Goal: Task Accomplishment & Management: Manage account settings

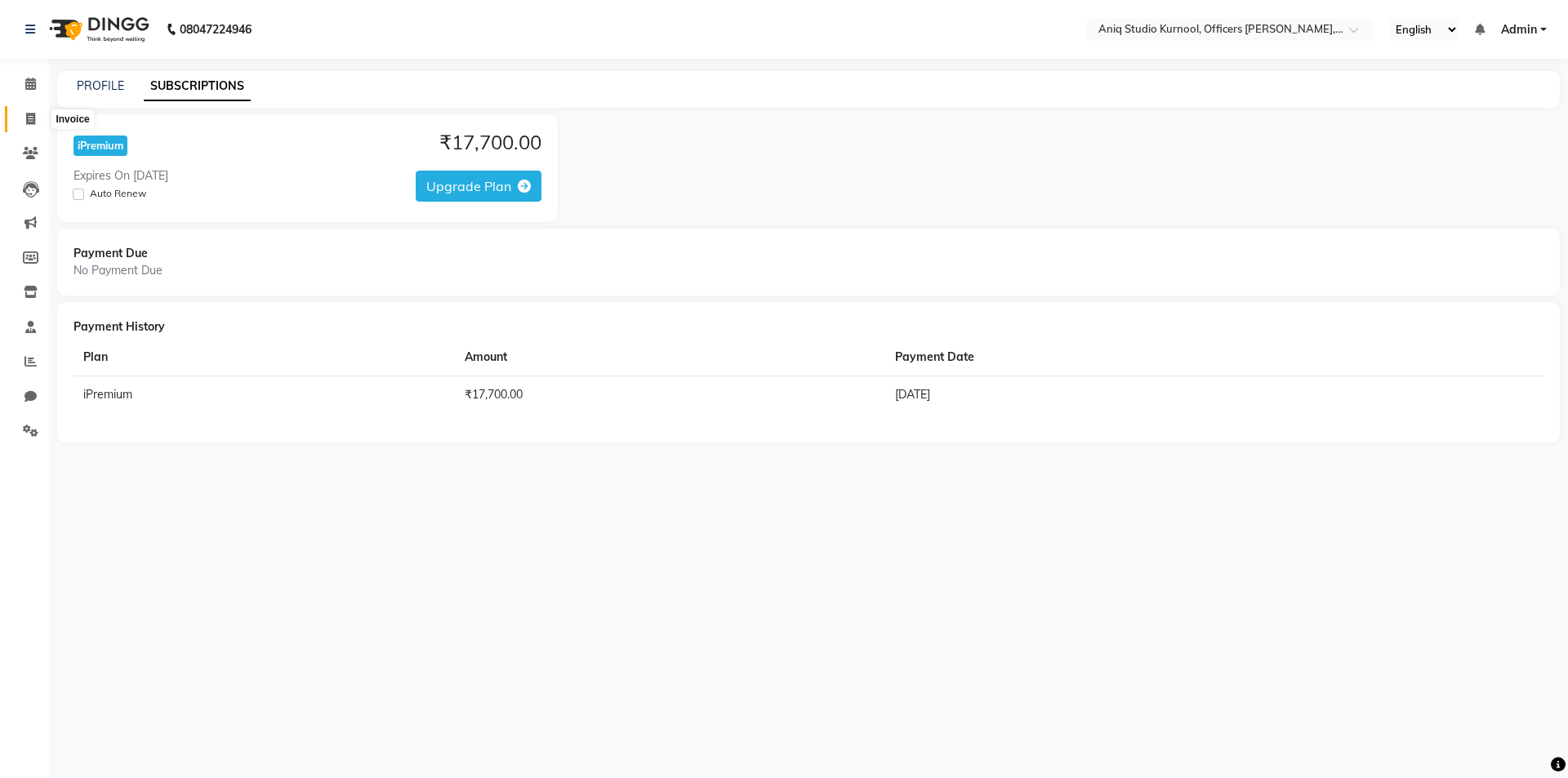
click at [31, 117] on icon at bounding box center [31, 118] width 9 height 12
select select "7907"
select select "service"
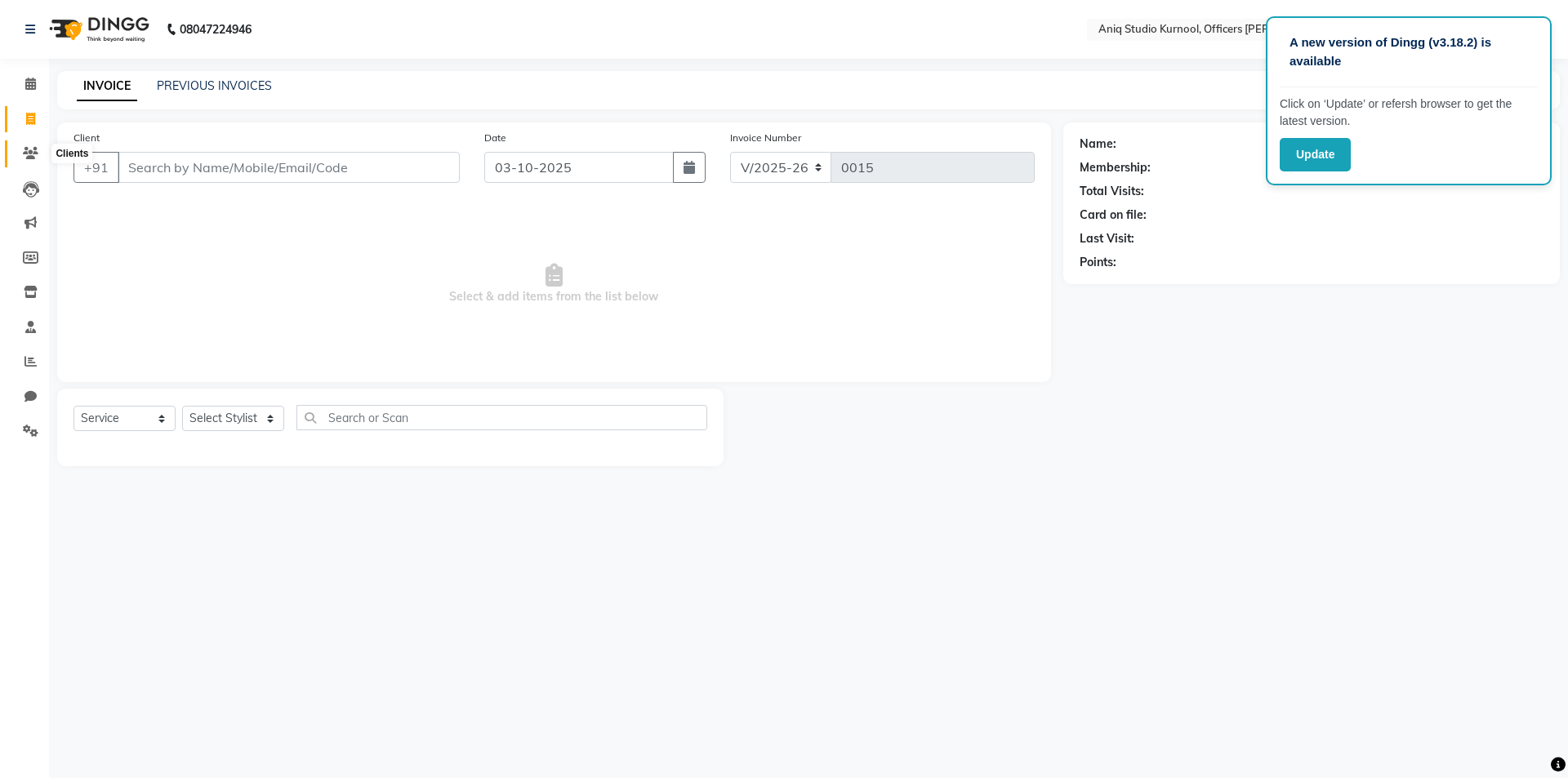
click at [36, 148] on icon at bounding box center [31, 153] width 16 height 12
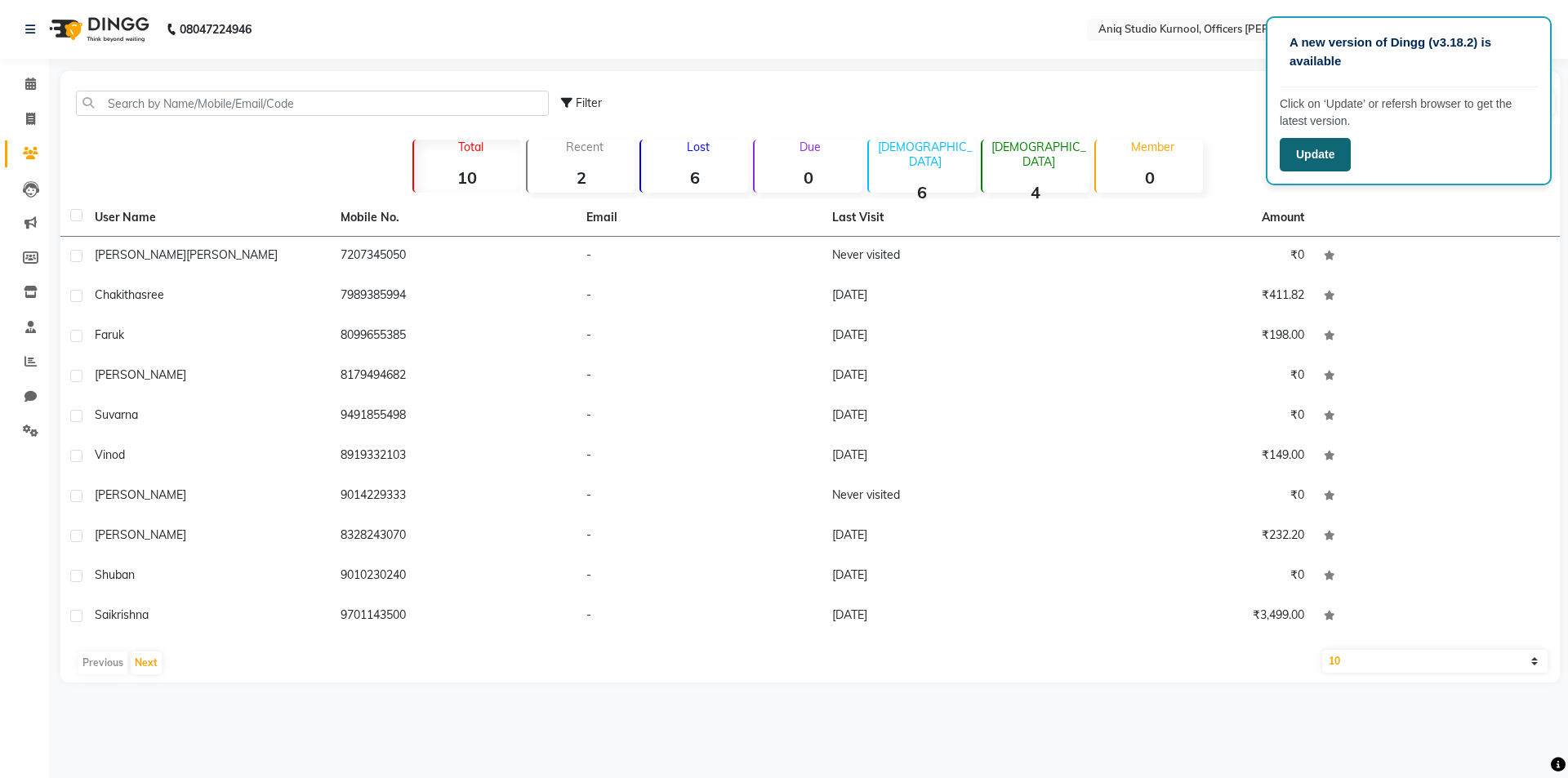
click at [1304, 167] on button "Update" at bounding box center [1315, 155] width 71 height 33
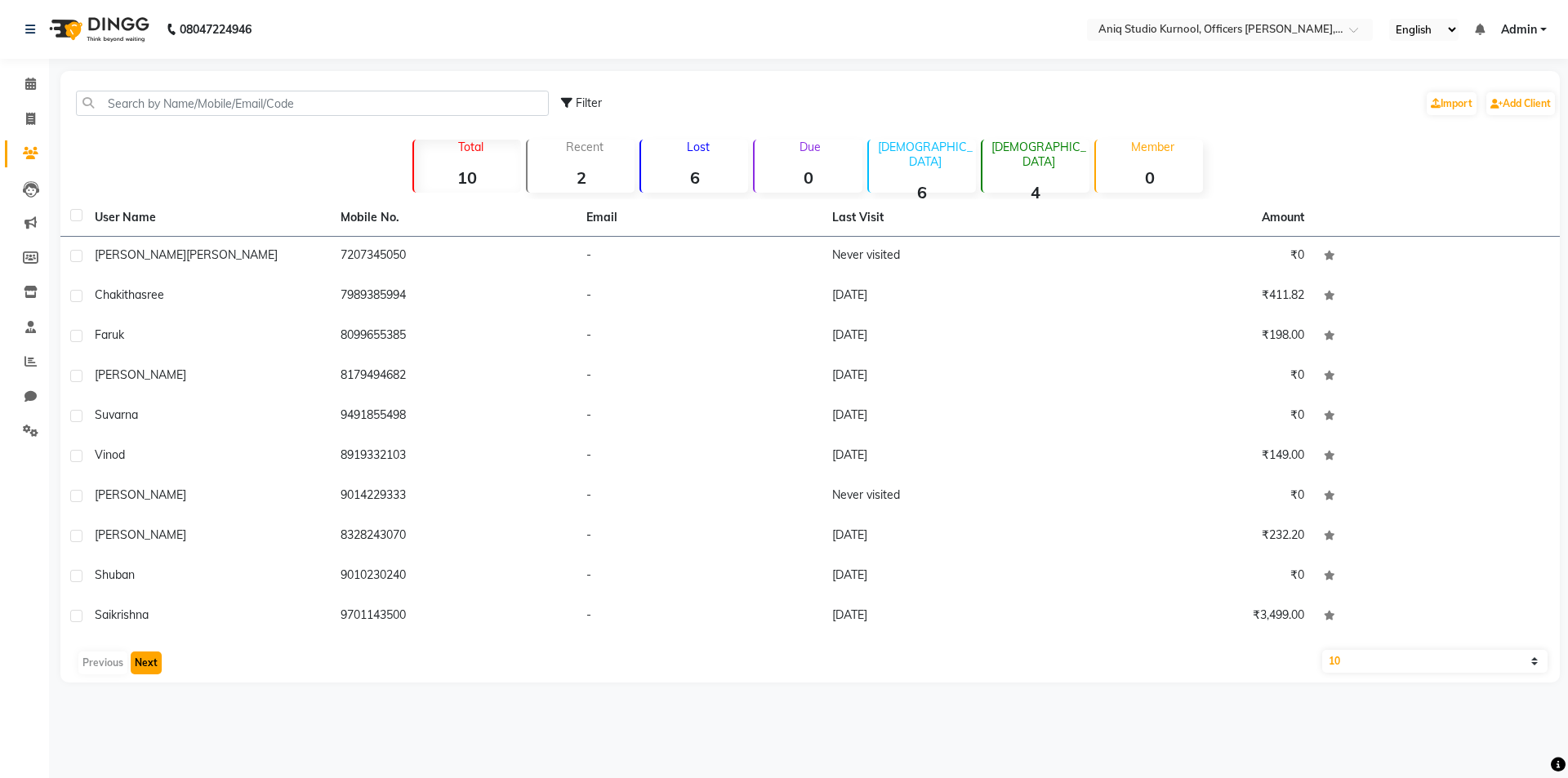
click at [146, 661] on button "Next" at bounding box center [147, 663] width 31 height 23
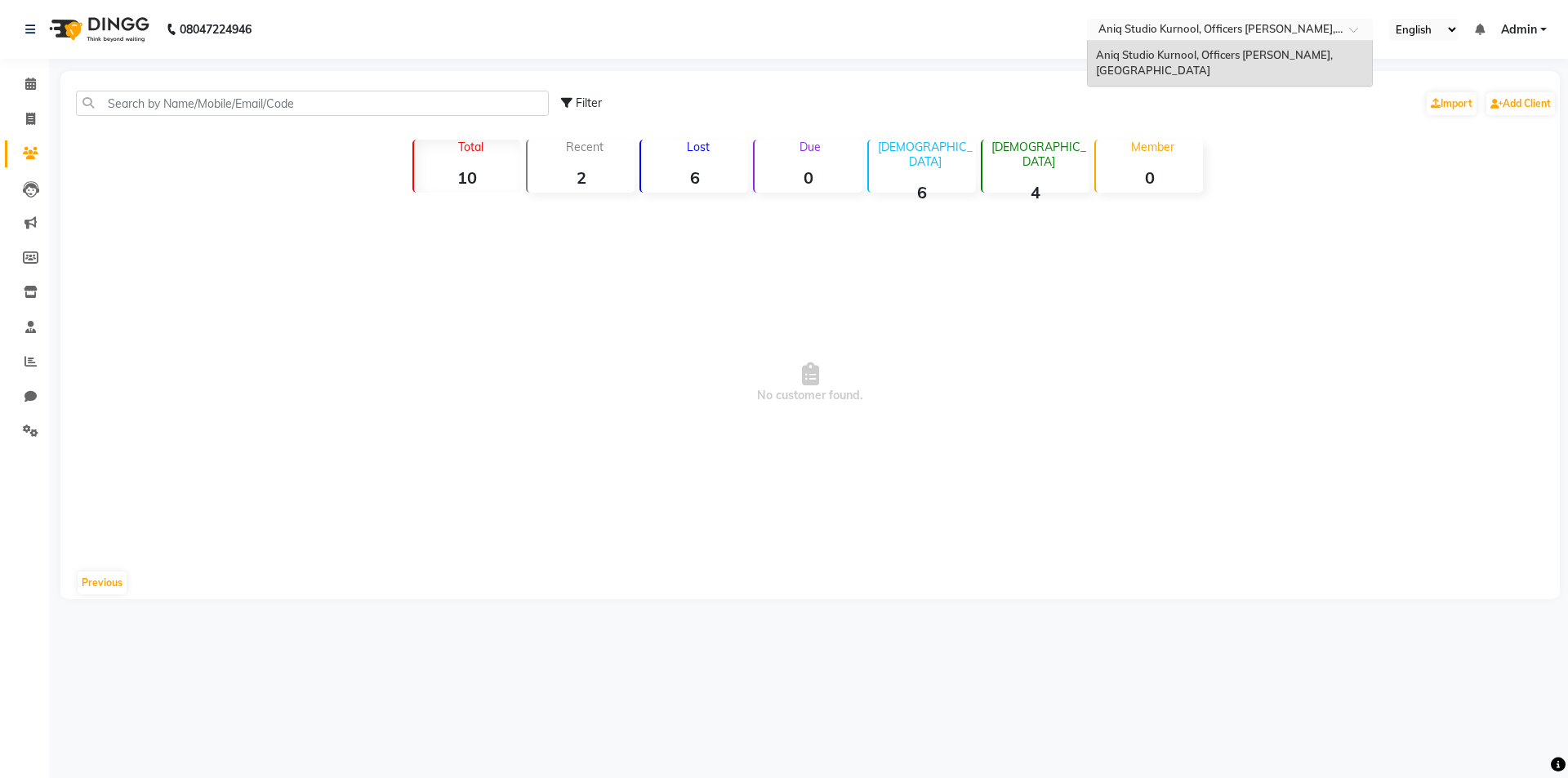
click at [1343, 35] on div at bounding box center [1229, 31] width 285 height 17
click at [1295, 112] on div "Filter Import Add Client" at bounding box center [1058, 103] width 995 height 51
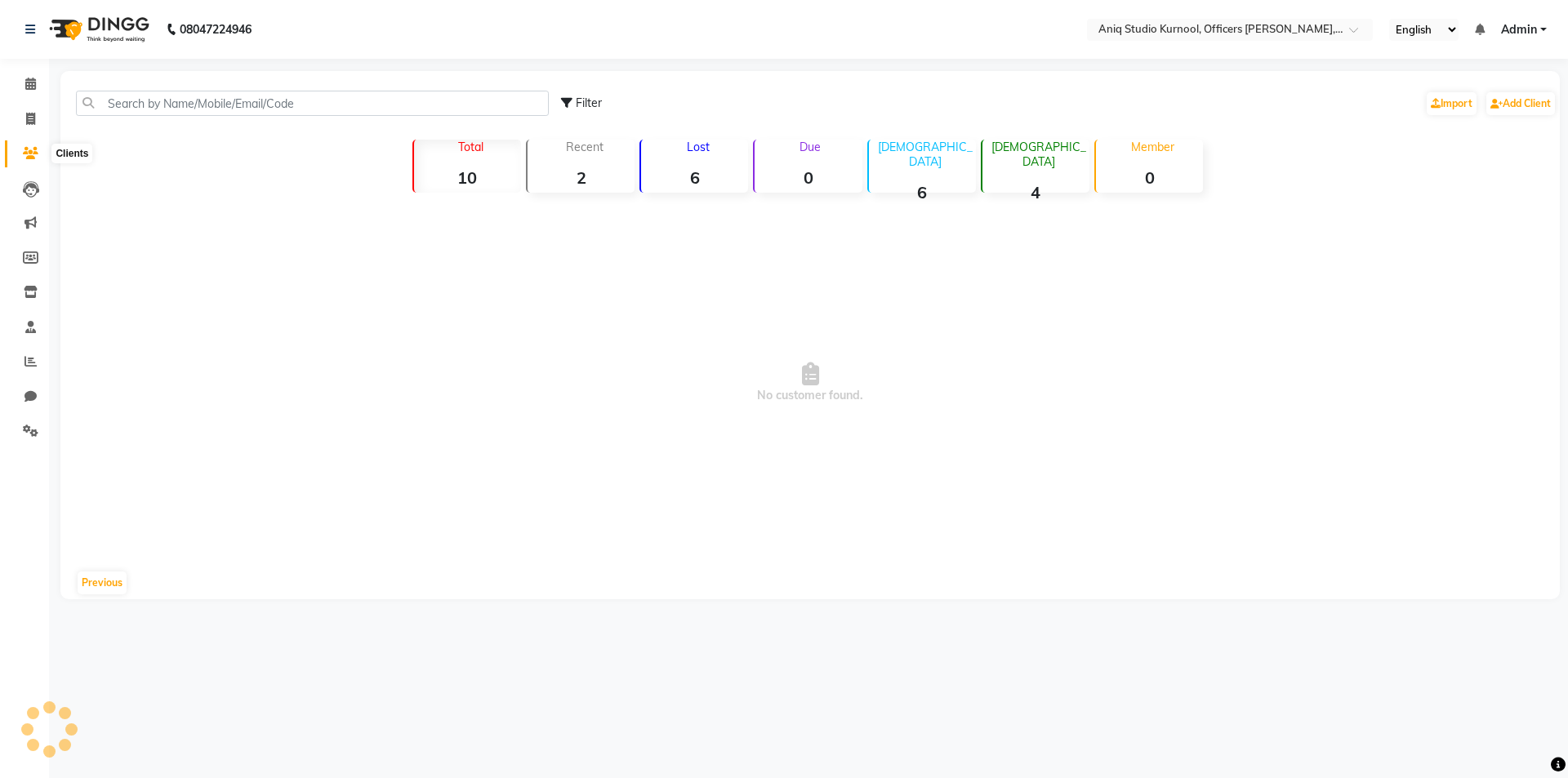
click at [38, 146] on span at bounding box center [31, 154] width 29 height 19
click at [34, 190] on icon at bounding box center [31, 189] width 17 height 17
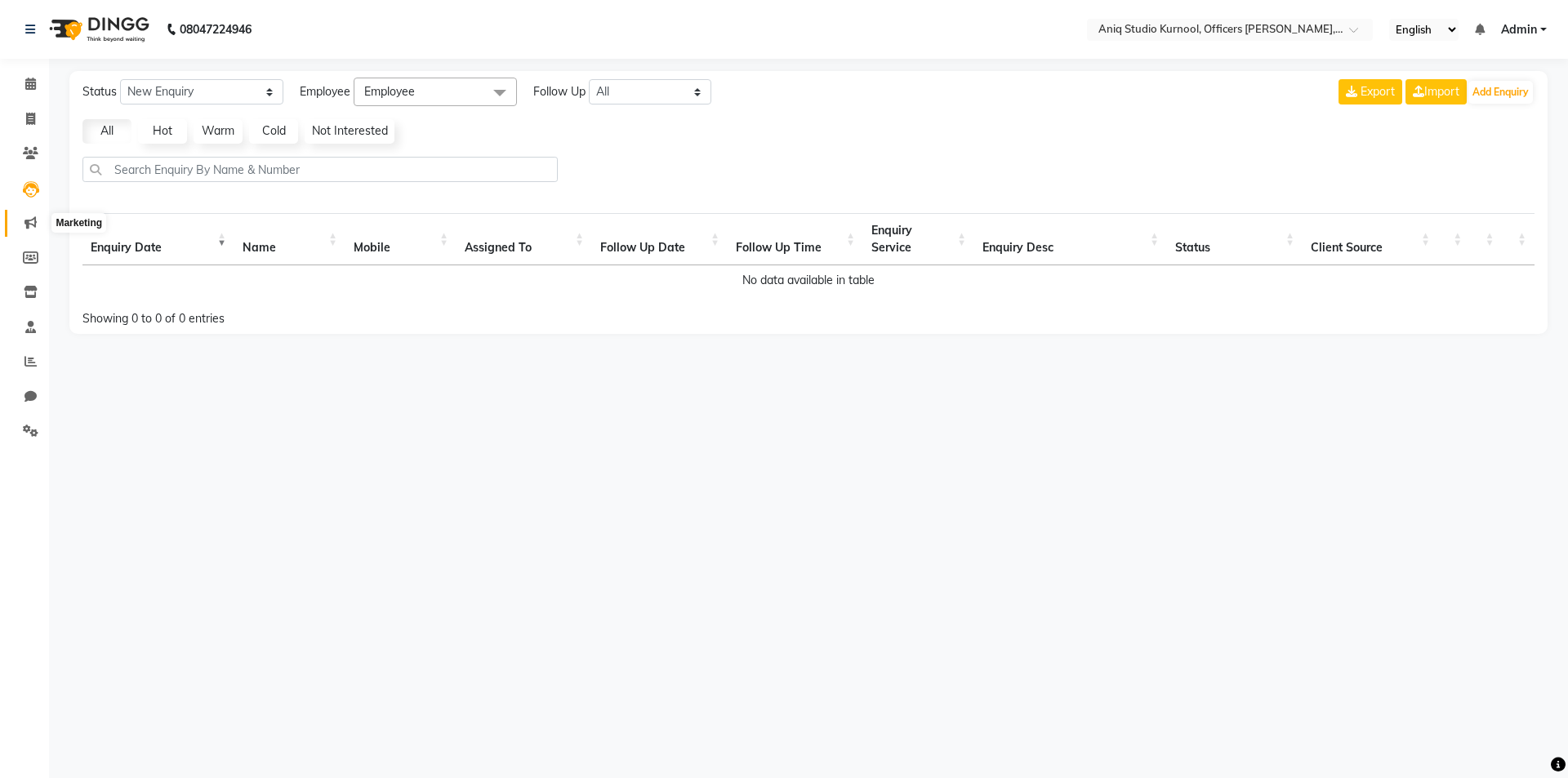
click at [31, 220] on icon at bounding box center [31, 223] width 12 height 12
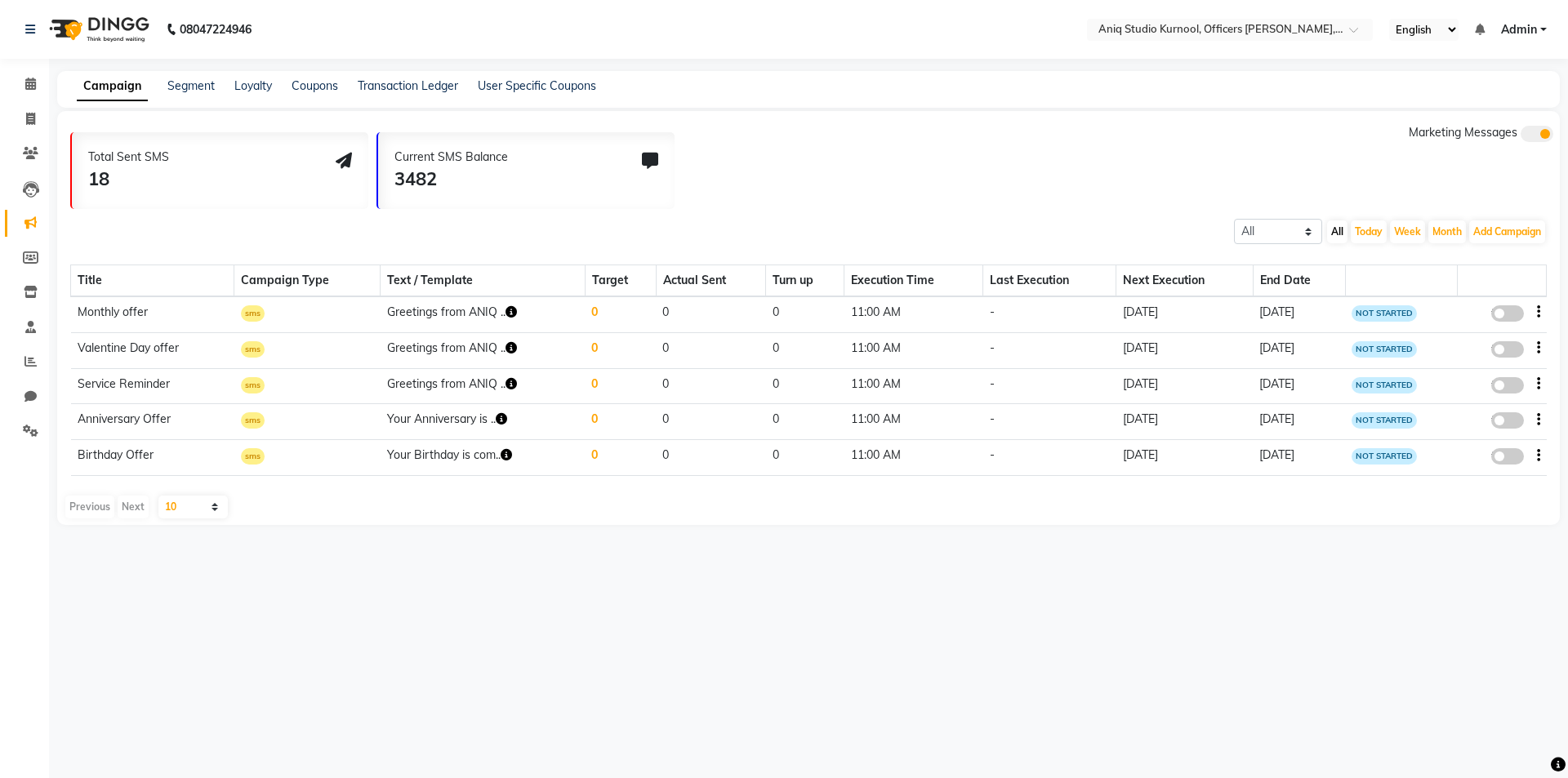
click at [1214, 750] on div "08047224946 Select Location × Aniq Studio Kurnool, Officers Coloney,sunkesula R…" at bounding box center [784, 389] width 1568 height 778
click at [111, 663] on div "08047224946 Select Location × Aniq Studio Kurnool, Officers Coloney,sunkesula R…" at bounding box center [784, 389] width 1568 height 778
click at [22, 113] on span at bounding box center [31, 119] width 29 height 19
select select "service"
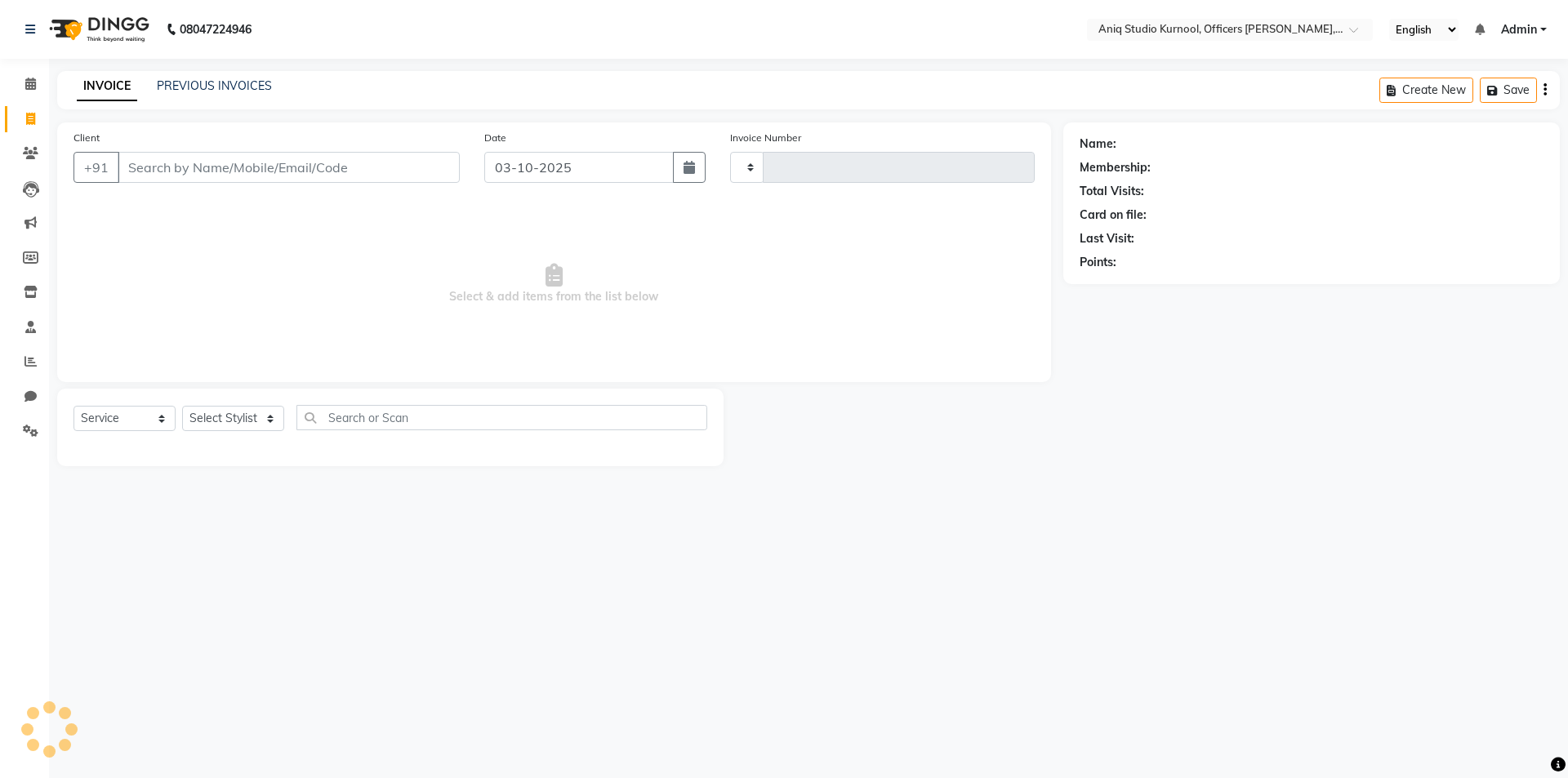
type input "0015"
select select "7907"
click at [365, 172] on input "Client" at bounding box center [288, 167] width 343 height 32
type input "c"
type input "[PHONE_NUMBER]"
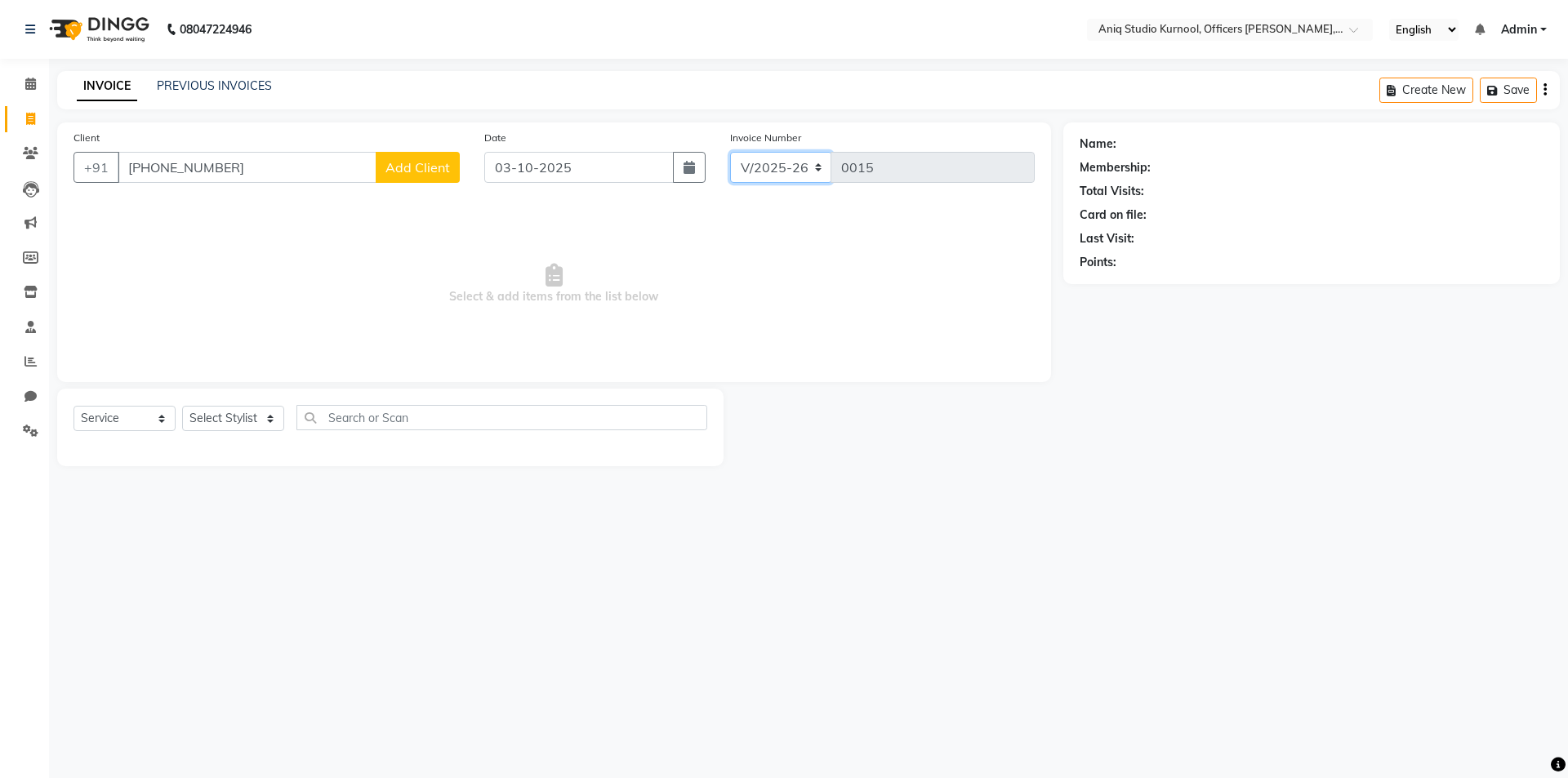
click at [812, 174] on select "V/2025 V/2025-26" at bounding box center [782, 167] width 102 height 32
click at [811, 168] on select "V/2025 V/2025-26" at bounding box center [782, 167] width 102 height 32
click at [808, 167] on select "V/2025 V/2025-26" at bounding box center [782, 167] width 102 height 32
click at [822, 193] on div "Invoice Number V/2025 V/[PHONE_NUMBER]" at bounding box center [881, 162] width 328 height 67
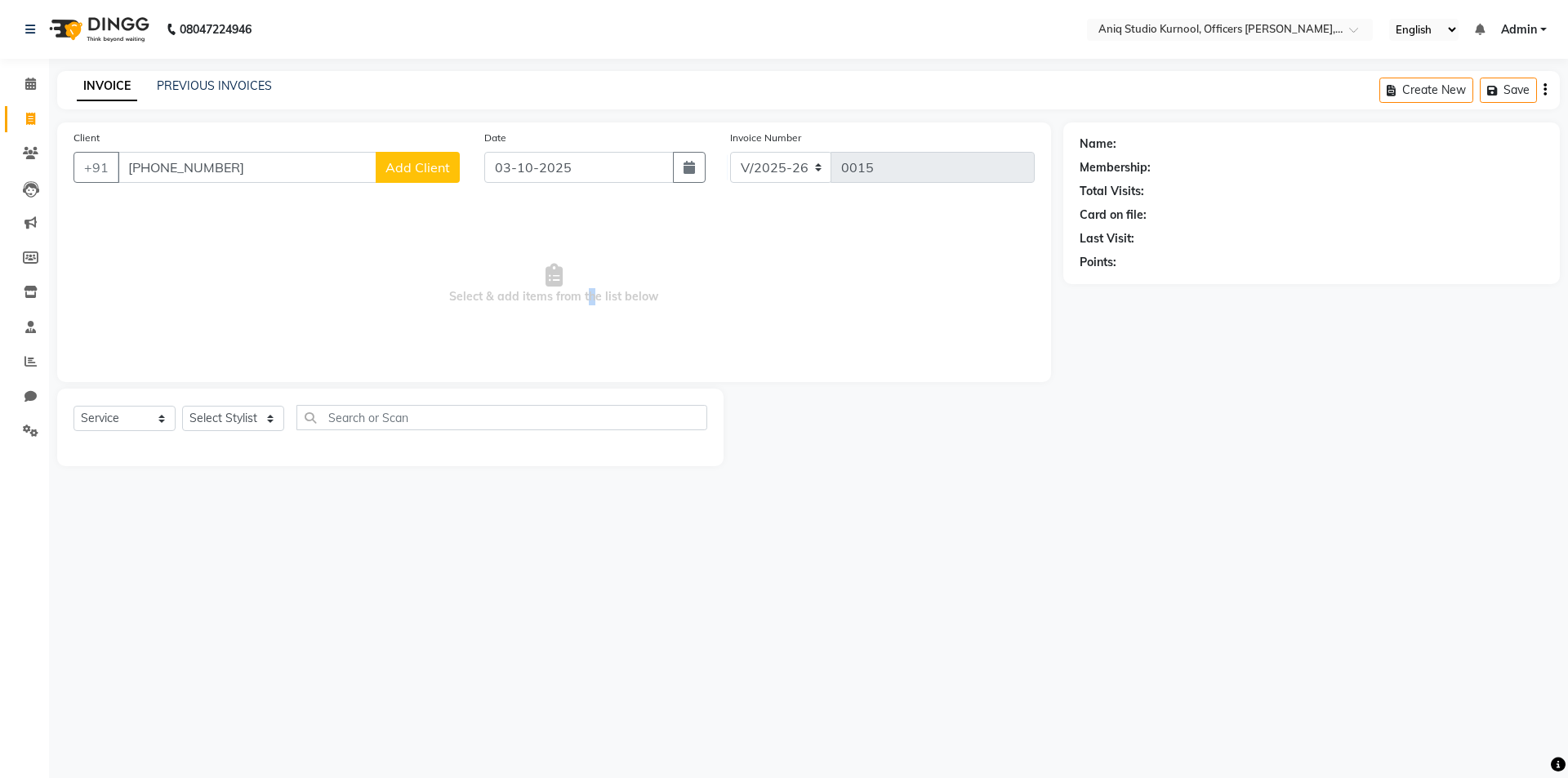
click at [590, 332] on span "Select & add items from the list below" at bounding box center [554, 285] width 961 height 163
click at [34, 321] on icon at bounding box center [31, 327] width 11 height 12
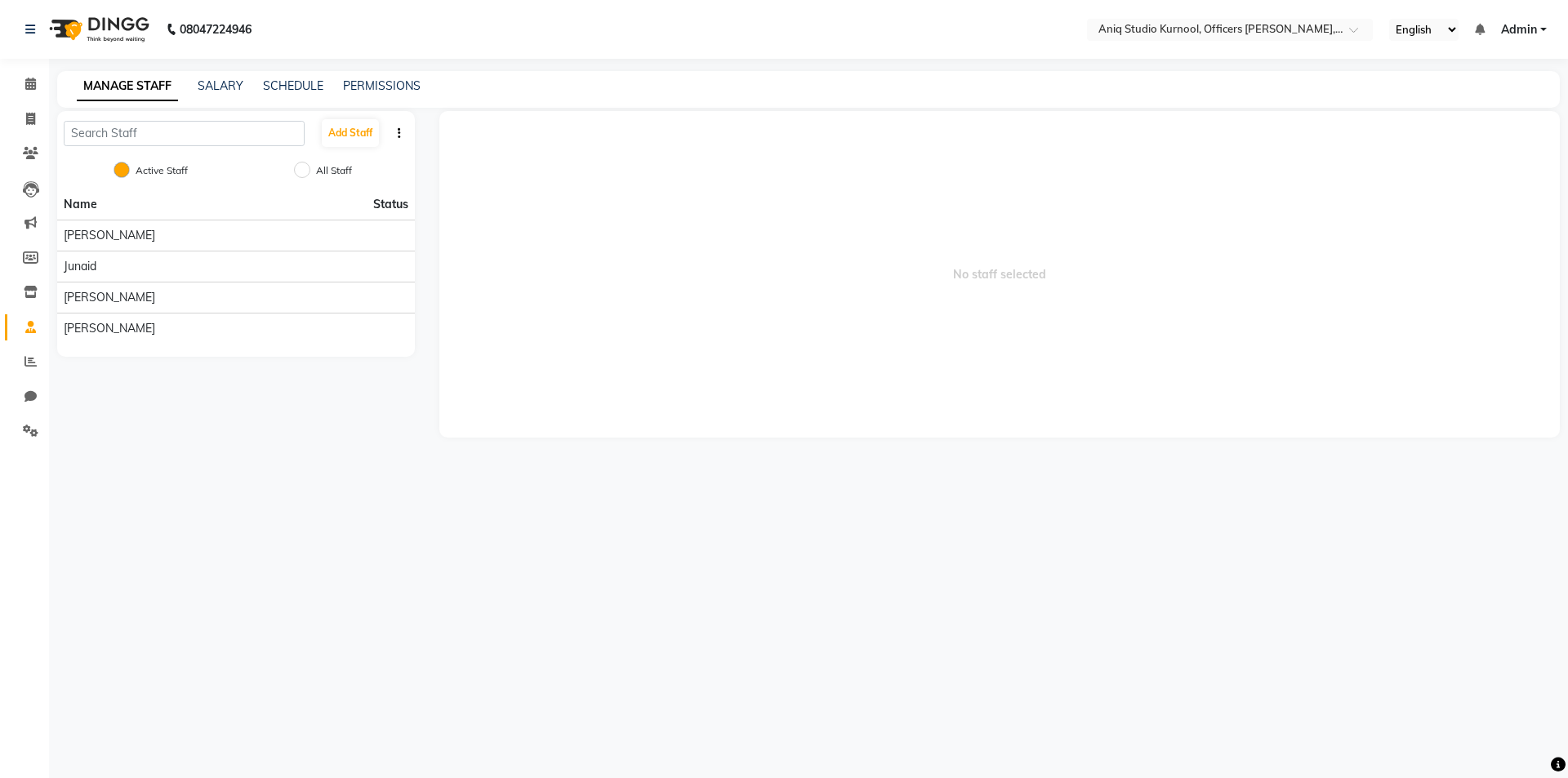
click at [326, 162] on div "All Staff" at bounding box center [325, 171] width 52 height 20
click at [305, 171] on input "All Staff" at bounding box center [302, 169] width 17 height 17
radio input "true"
radio input "false"
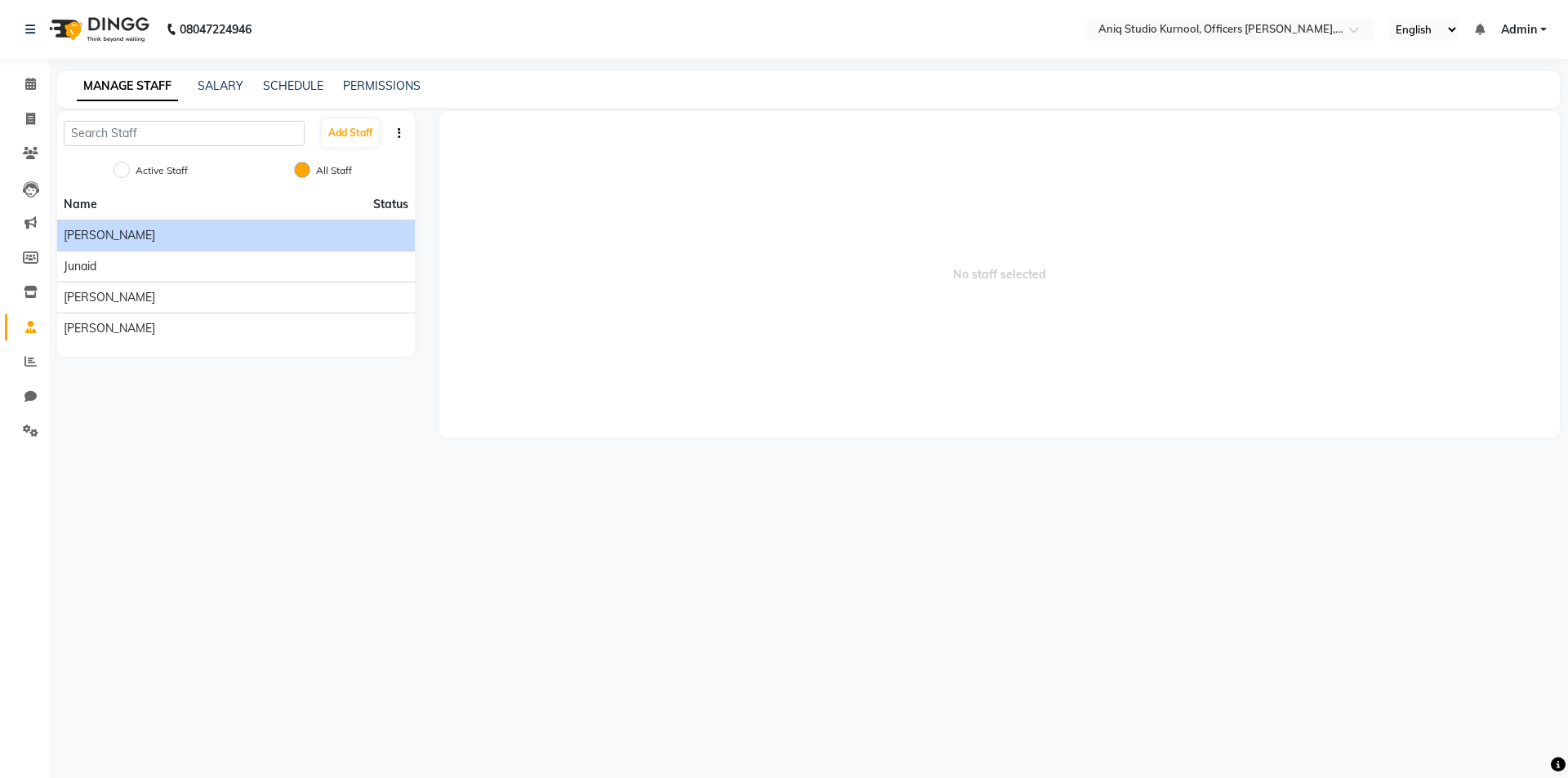
click at [127, 248] on li "[PERSON_NAME]" at bounding box center [235, 235] width 357 height 32
click at [400, 132] on icon "button" at bounding box center [399, 133] width 3 height 12
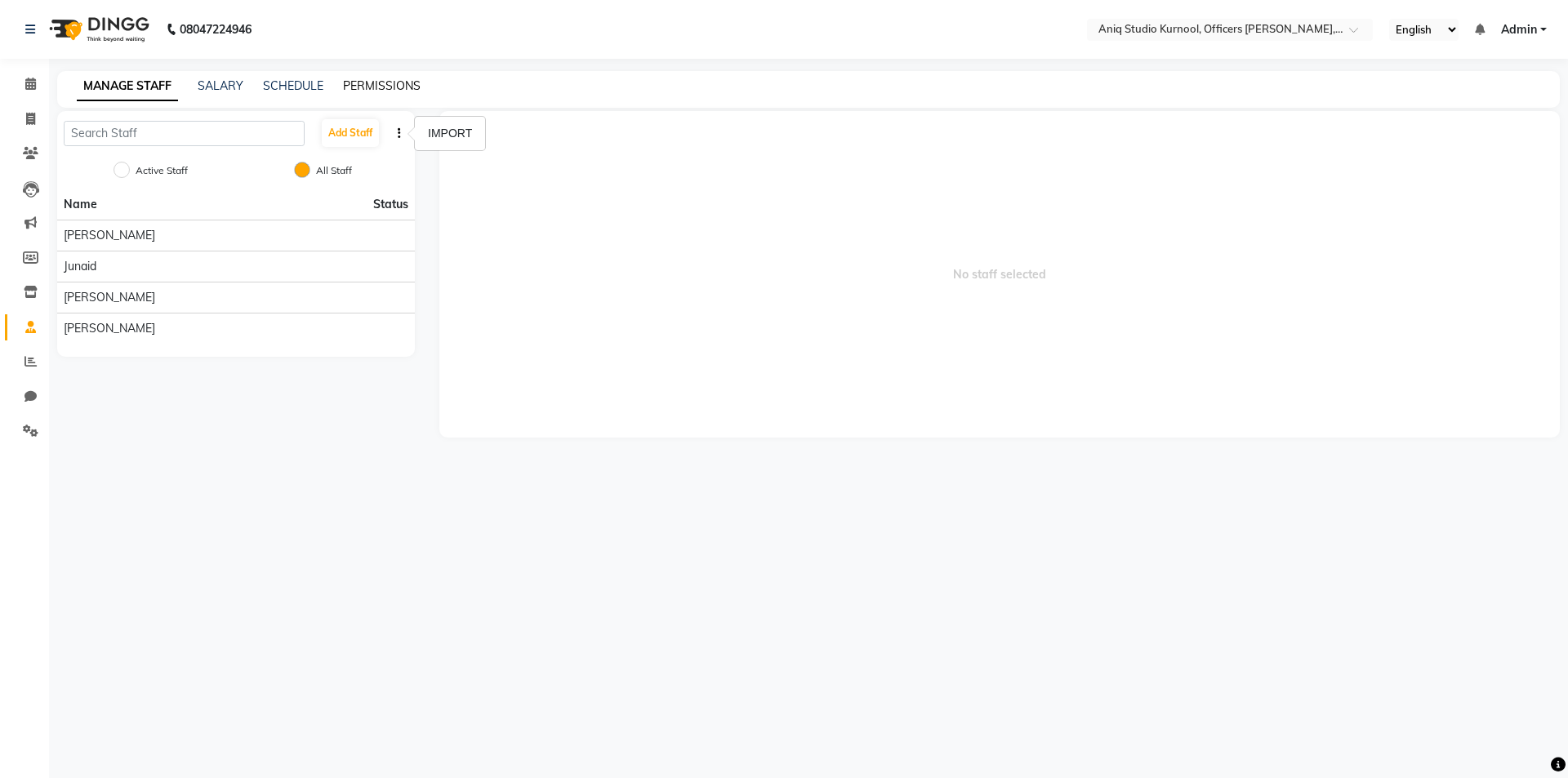
click at [371, 84] on link "PERMISSIONS" at bounding box center [381, 86] width 78 height 15
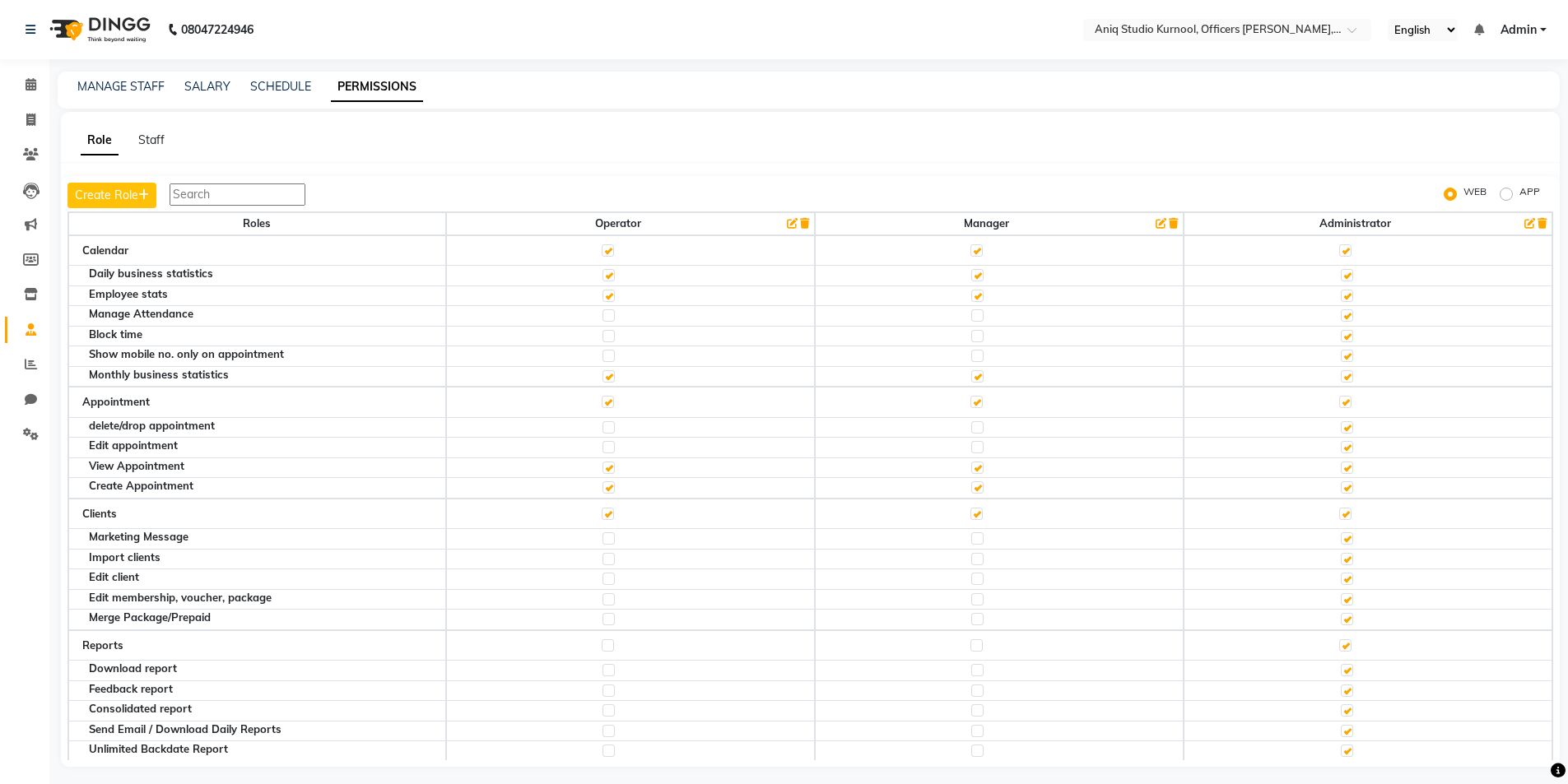
click at [306, 76] on div "MANAGE STAFF SALARY SCHEDULE PERMISSIONS" at bounding box center [809, 89] width 1503 height 37
click at [293, 88] on link "SCHEDULE" at bounding box center [280, 86] width 61 height 15
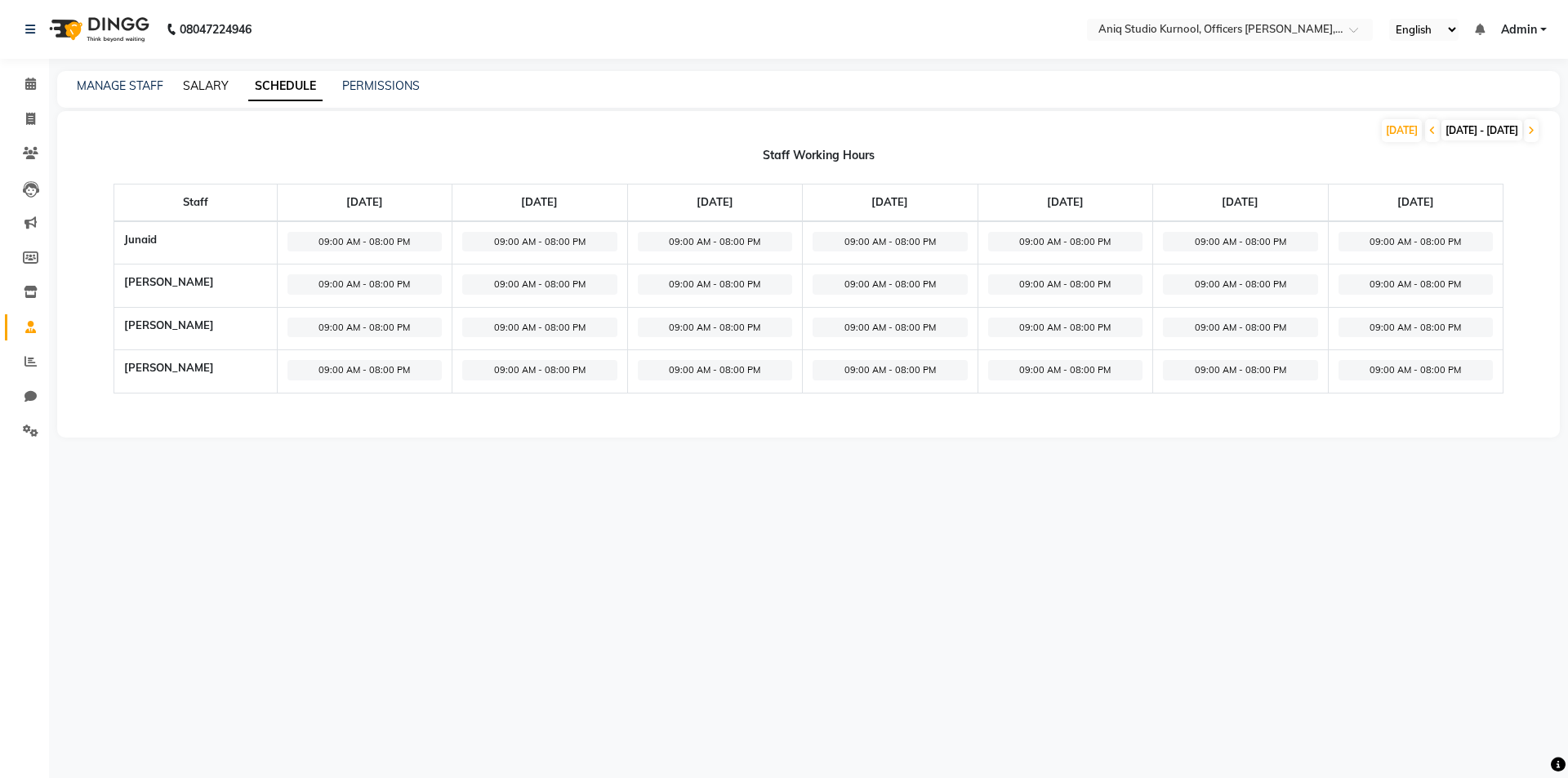
click at [210, 89] on link "SALARY" at bounding box center [206, 86] width 45 height 15
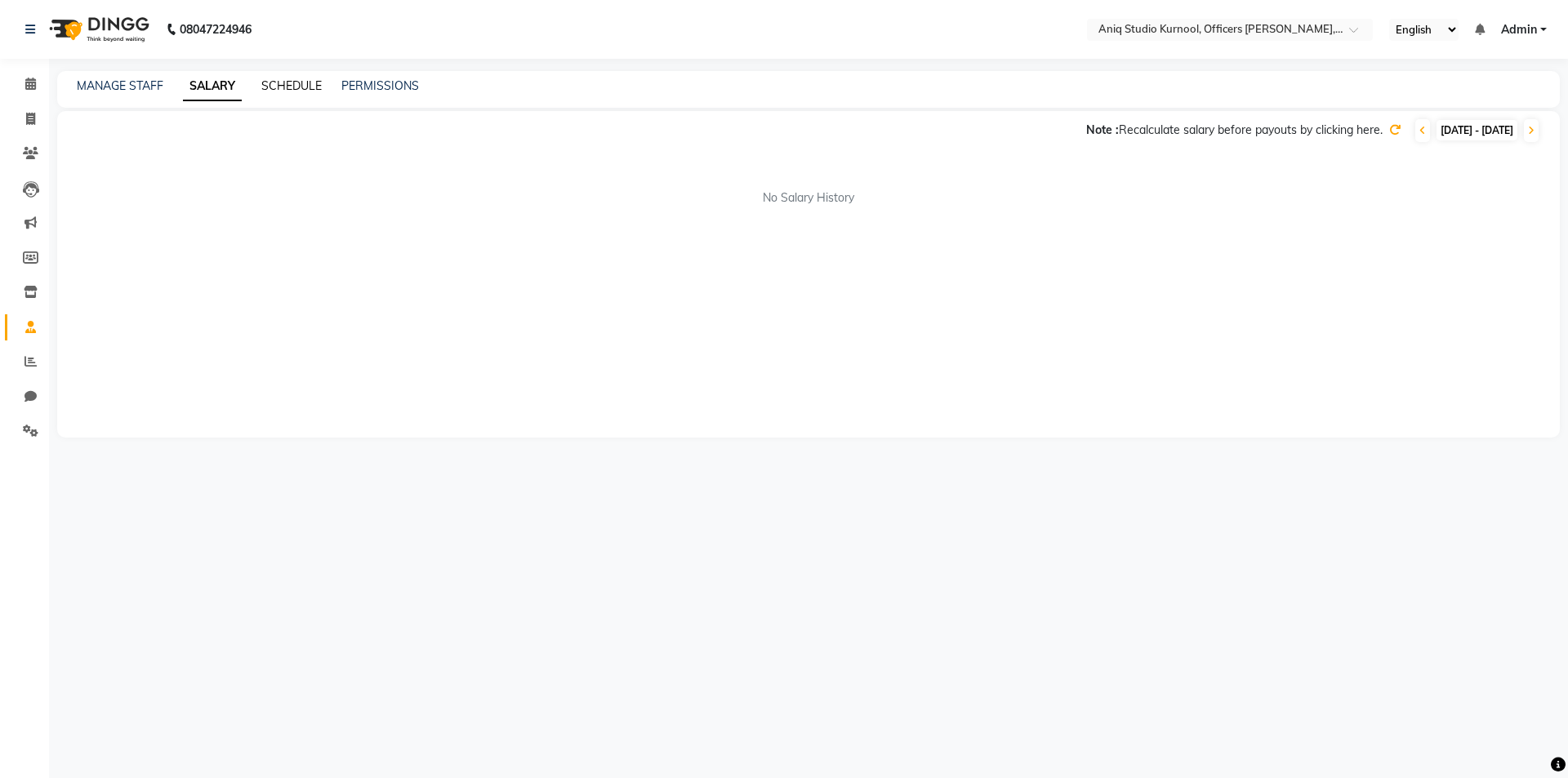
click at [308, 86] on link "SCHEDULE" at bounding box center [290, 86] width 60 height 15
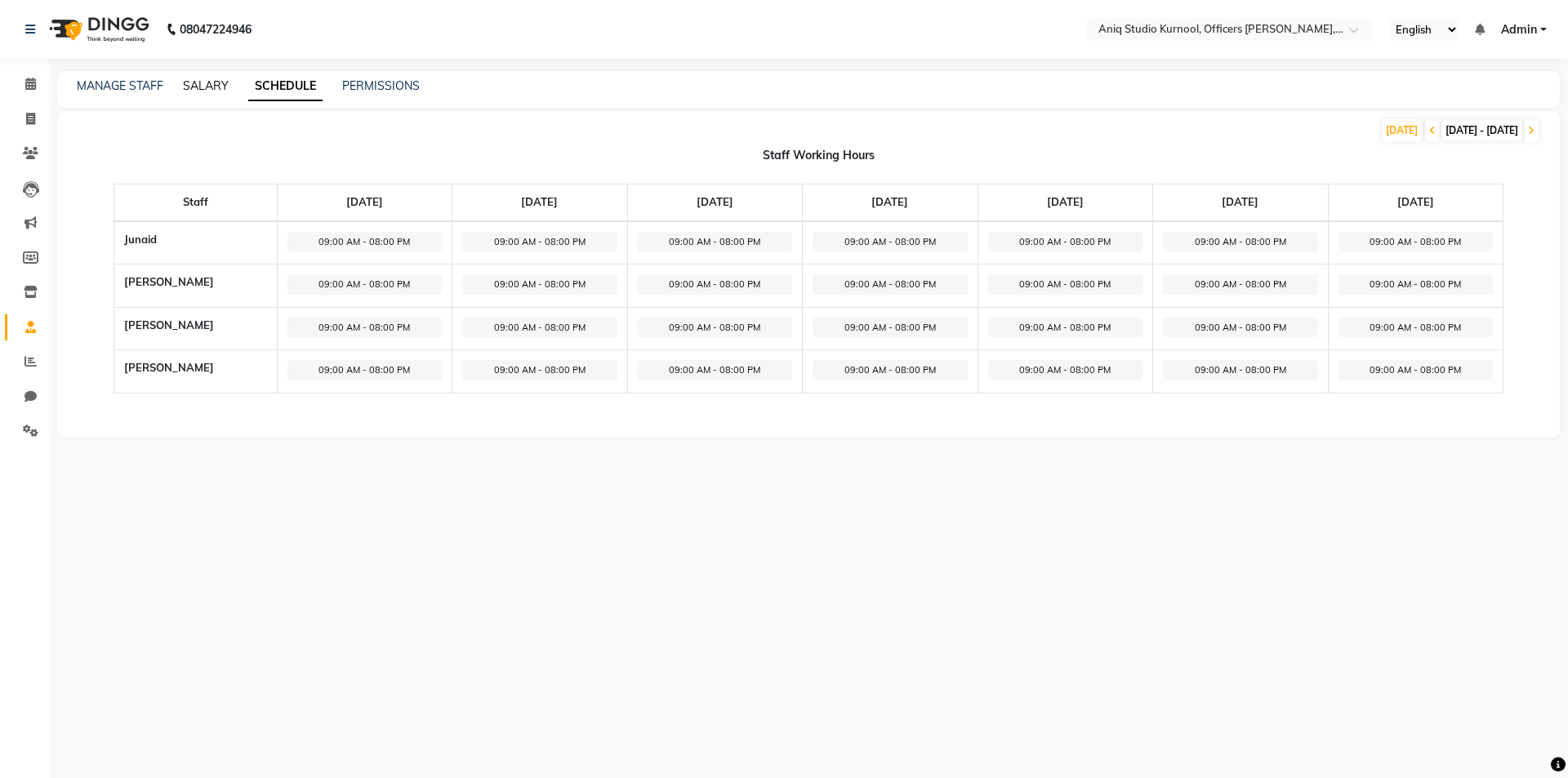
click at [189, 79] on link "SALARY" at bounding box center [206, 86] width 45 height 15
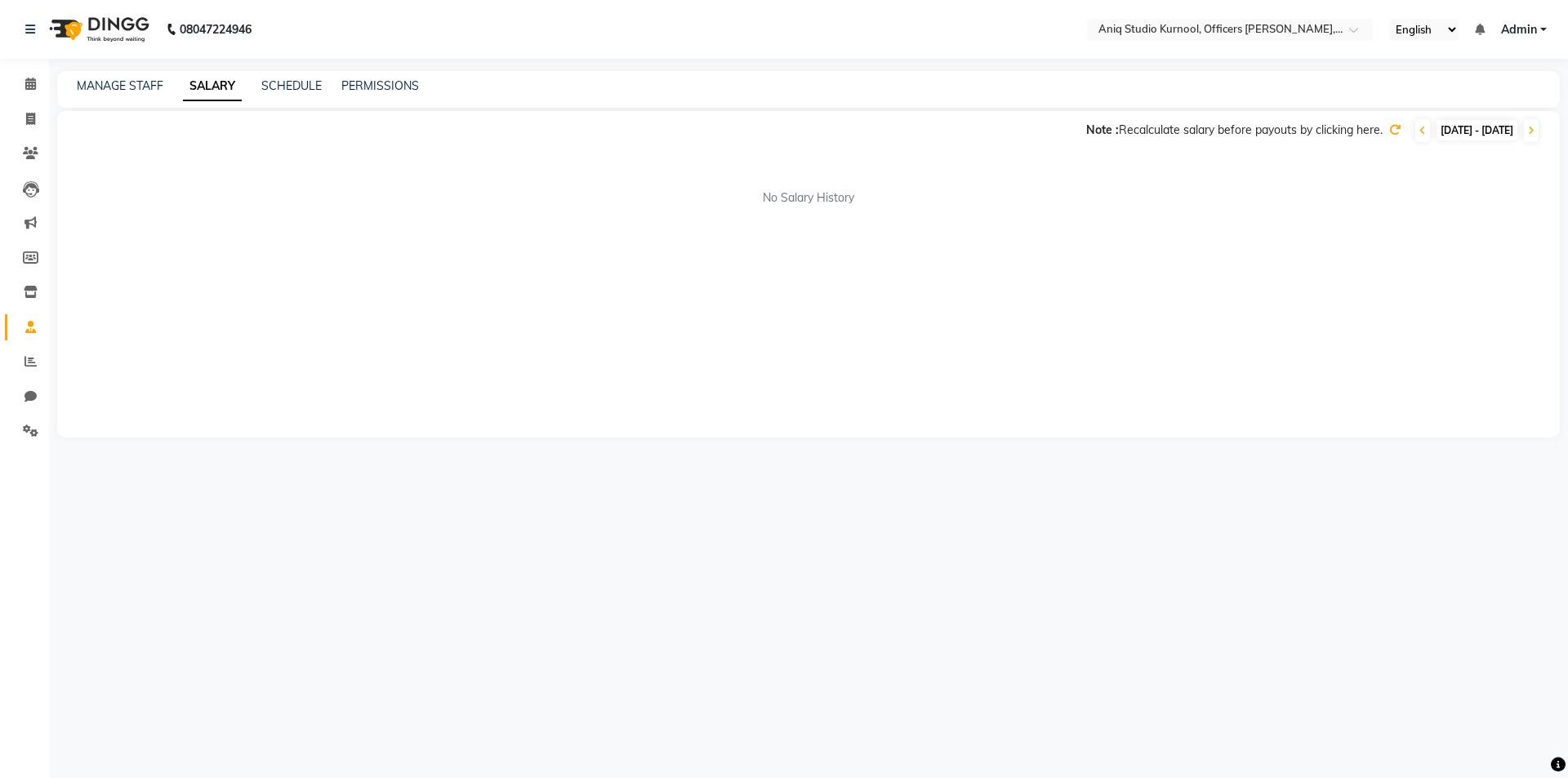
click at [120, 72] on div "MANAGE STAFF SALARY SCHEDULE PERMISSIONS" at bounding box center [808, 89] width 1502 height 36
click at [112, 84] on link "MANAGE STAFF" at bounding box center [120, 86] width 87 height 15
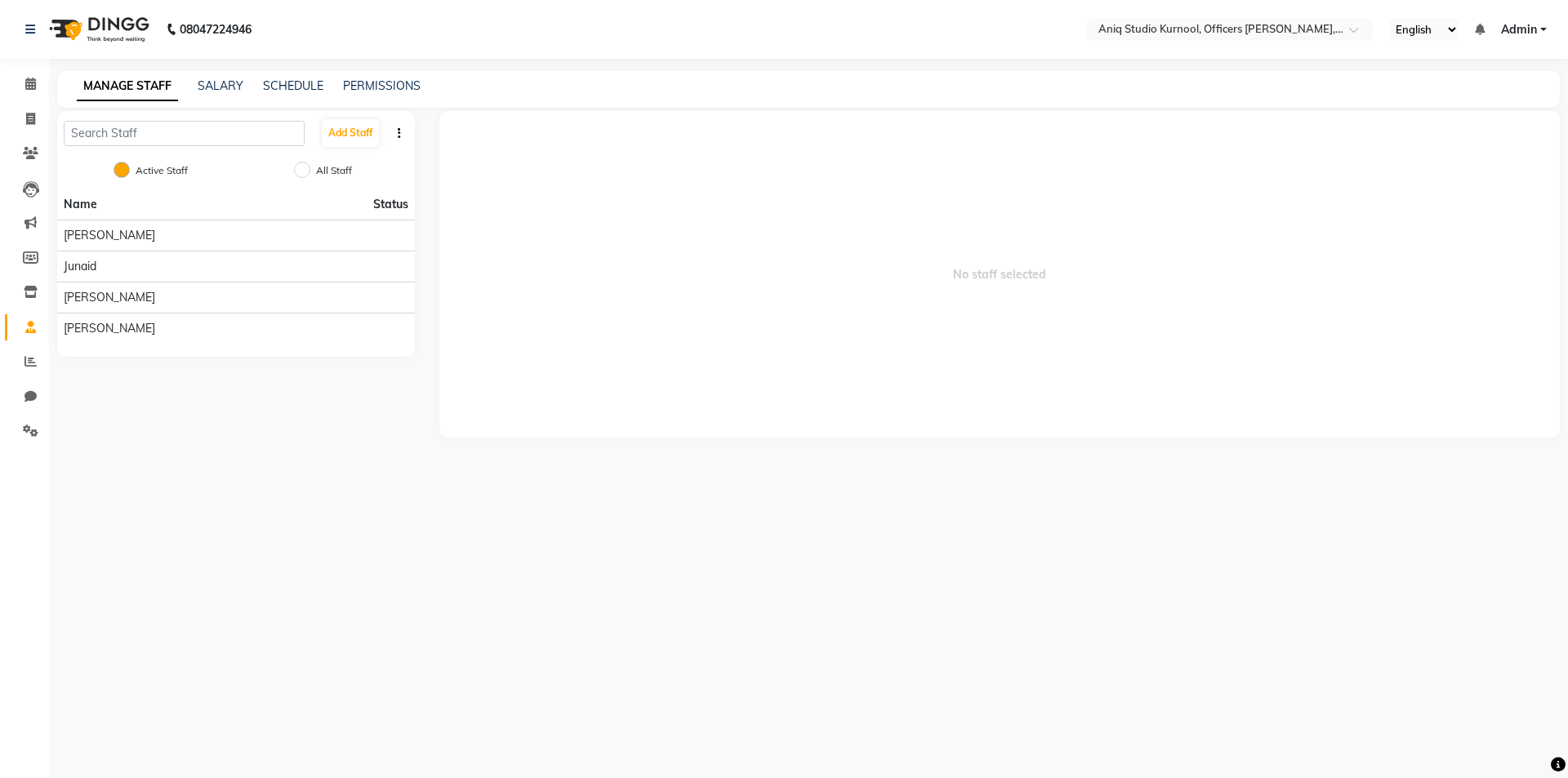
click at [1509, 33] on span "Admin" at bounding box center [1518, 30] width 35 height 17
click at [1140, 243] on span "No staff selected" at bounding box center [999, 275] width 1121 height 327
click at [89, 331] on div "[PERSON_NAME]" at bounding box center [236, 328] width 345 height 17
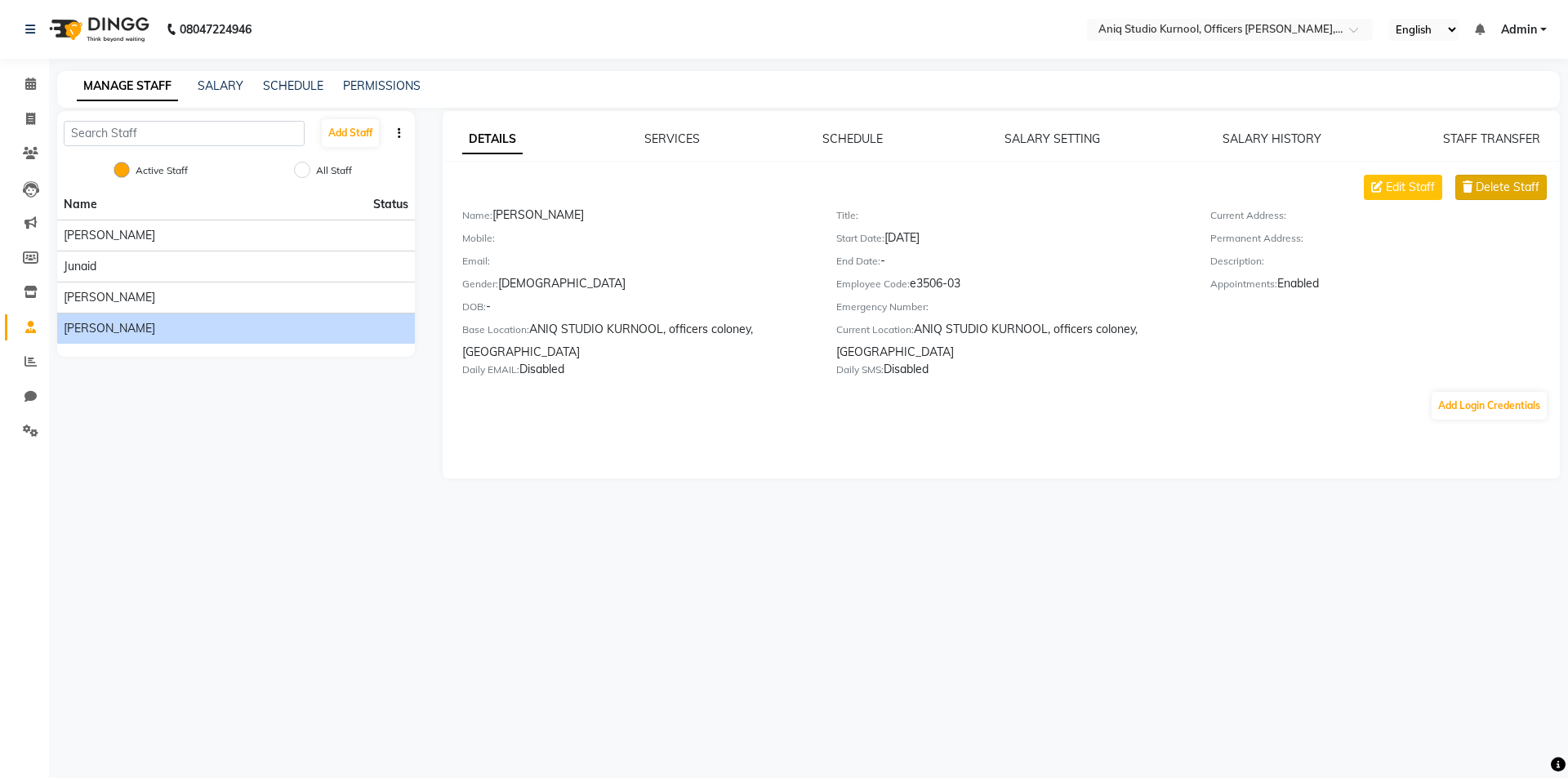
click at [1467, 196] on button "Delete Staff" at bounding box center [1500, 187] width 92 height 26
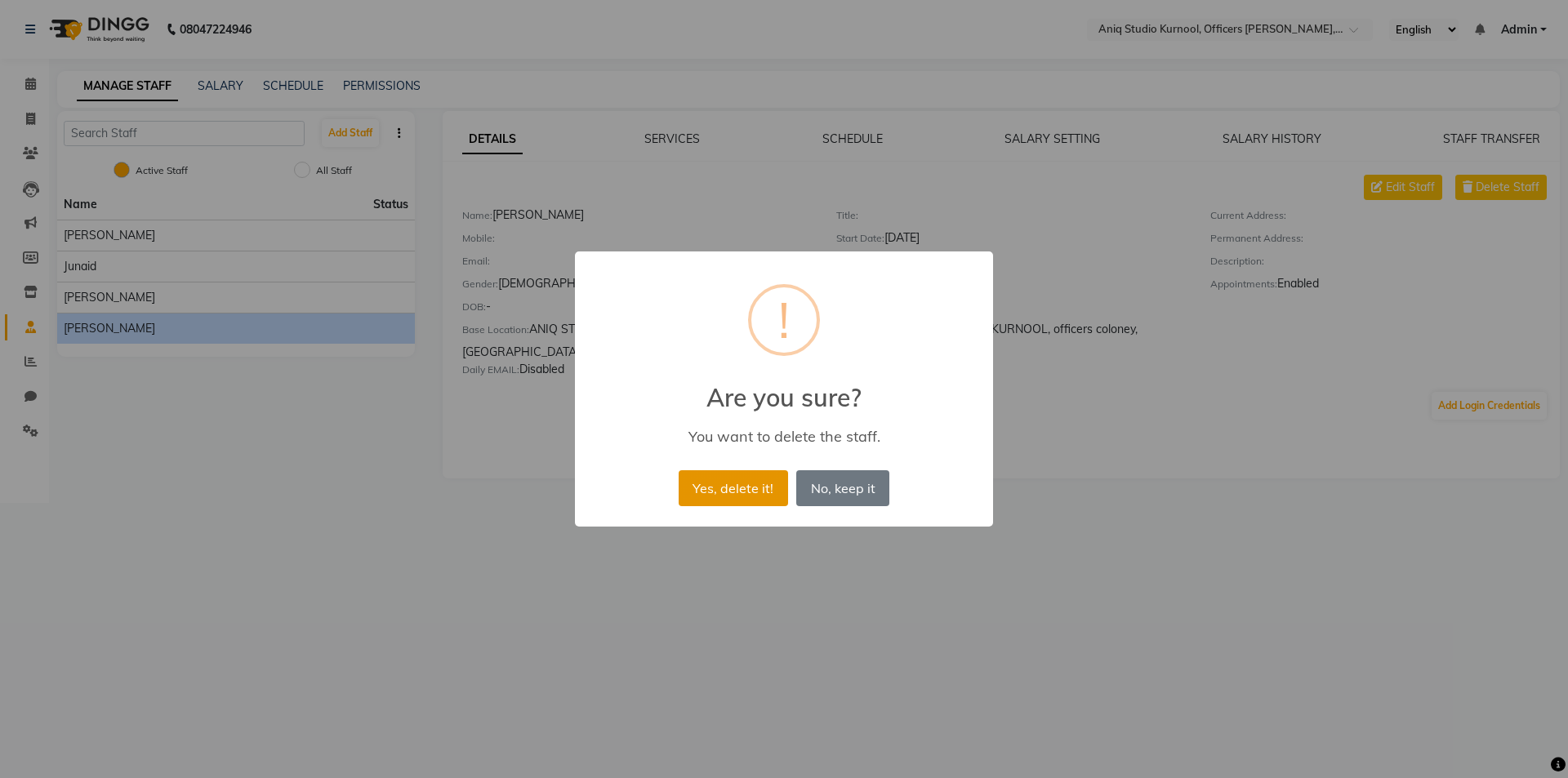
click at [755, 501] on button "Yes, delete it!" at bounding box center [732, 488] width 109 height 35
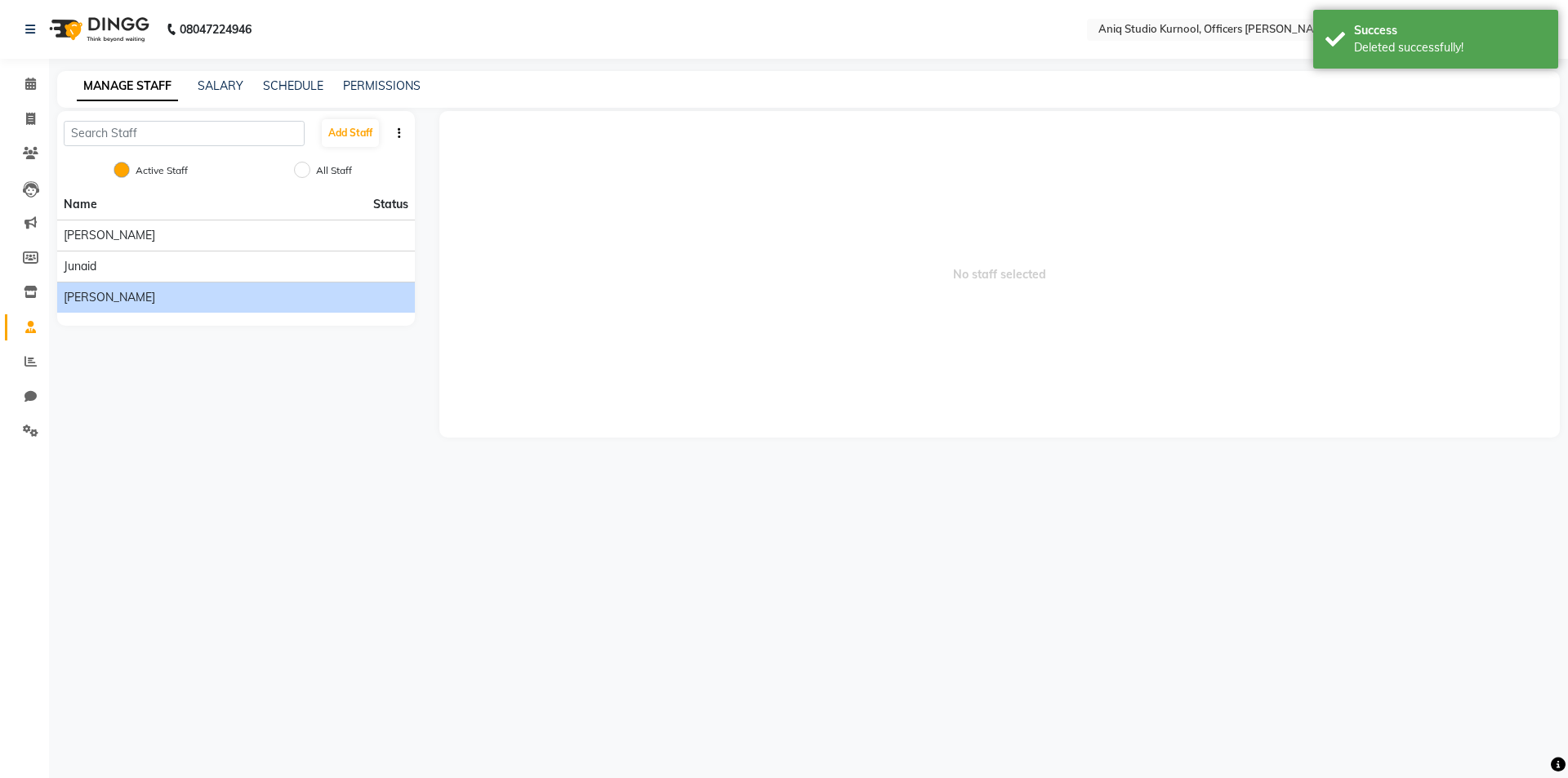
click at [289, 304] on div "[PERSON_NAME]" at bounding box center [236, 297] width 345 height 17
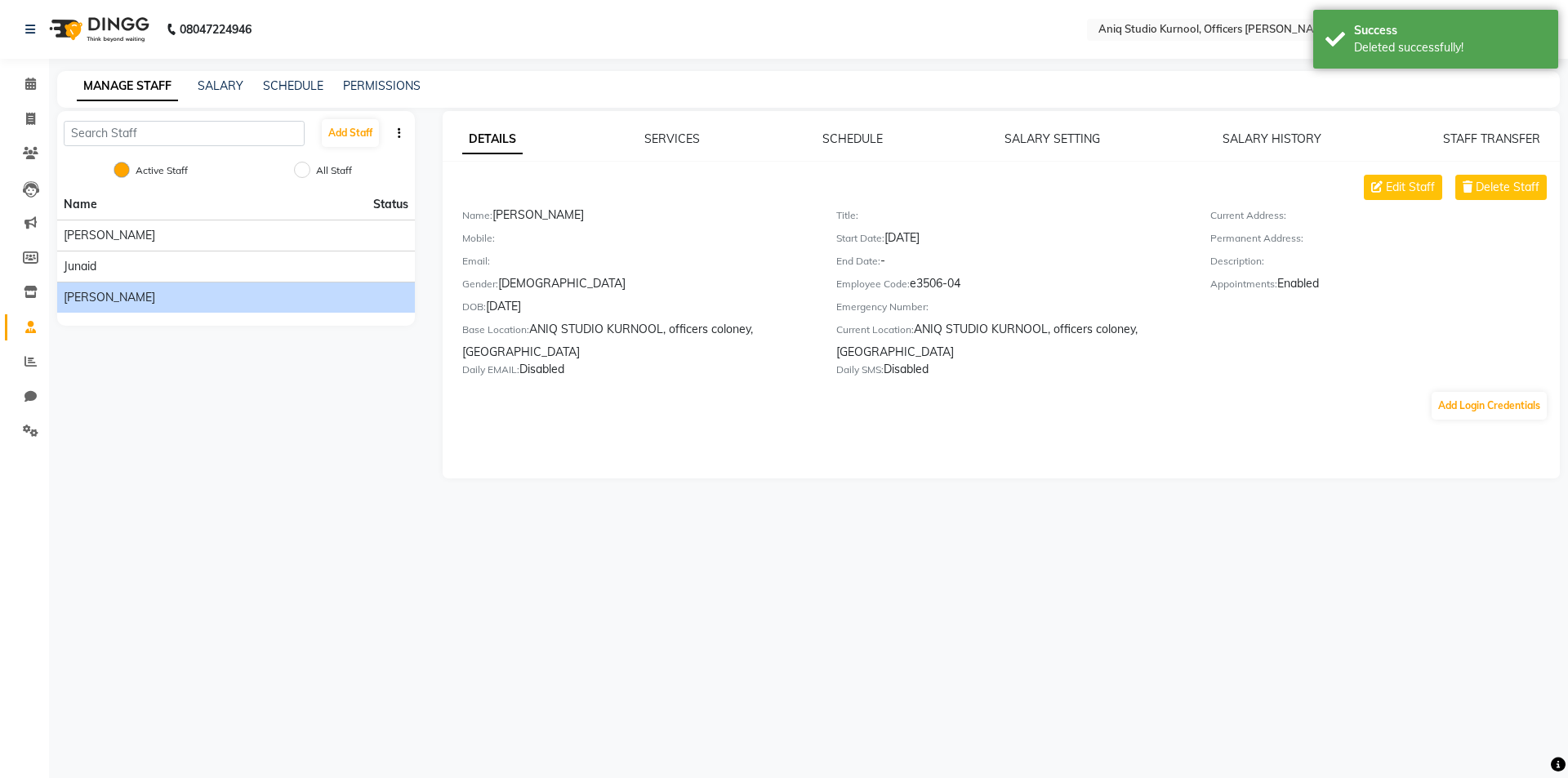
click at [1473, 170] on div "DETAILS SERVICES SCHEDULE SALARY SETTING SALARY HISTORY STAFF TRANSFER Edit Sta…" at bounding box center [1001, 276] width 1117 height 291
click at [1471, 184] on icon at bounding box center [1468, 187] width 10 height 12
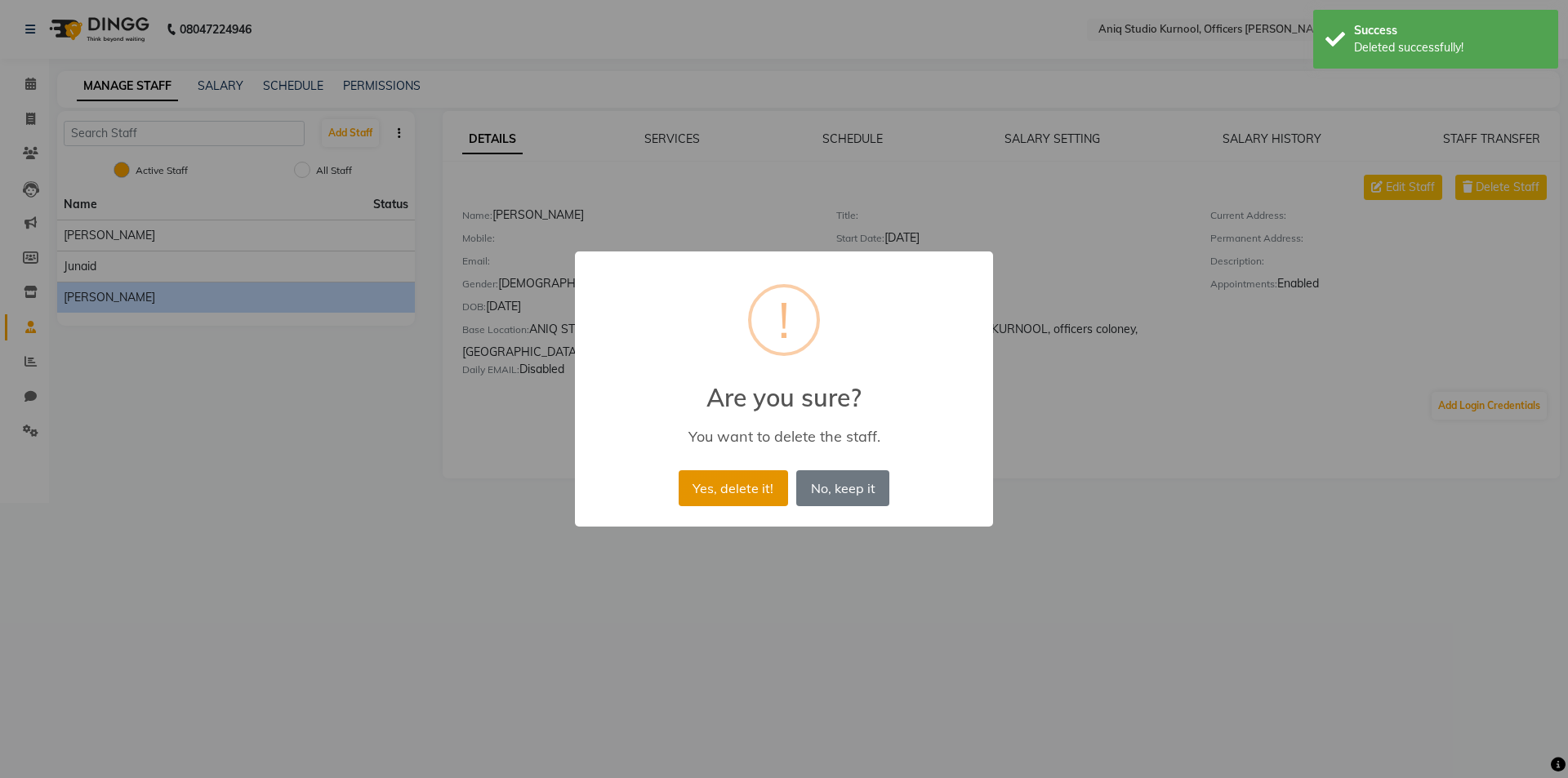
click at [728, 473] on button "Yes, delete it!" at bounding box center [732, 488] width 109 height 35
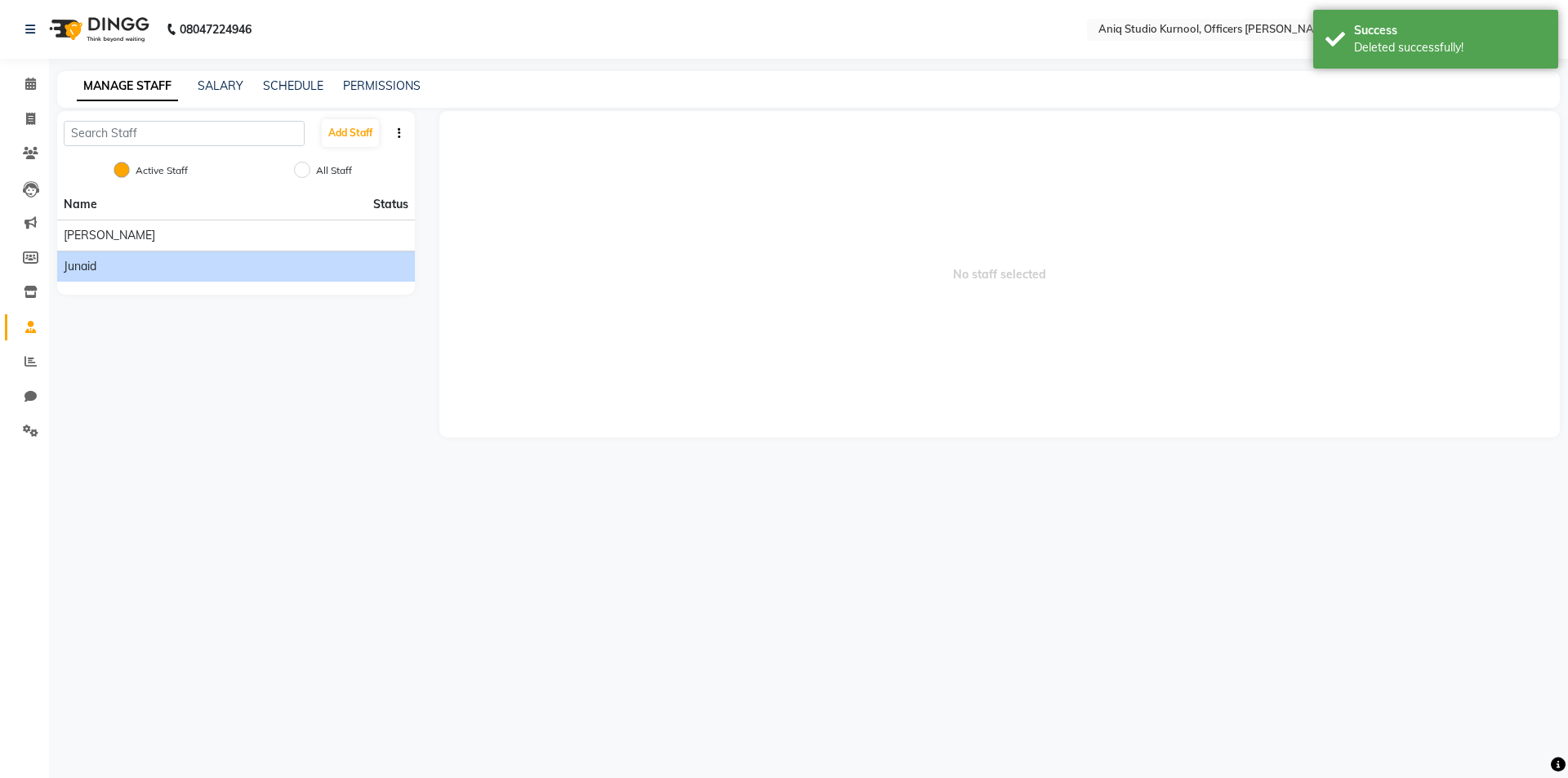
click at [82, 262] on span "junaid" at bounding box center [80, 266] width 32 height 17
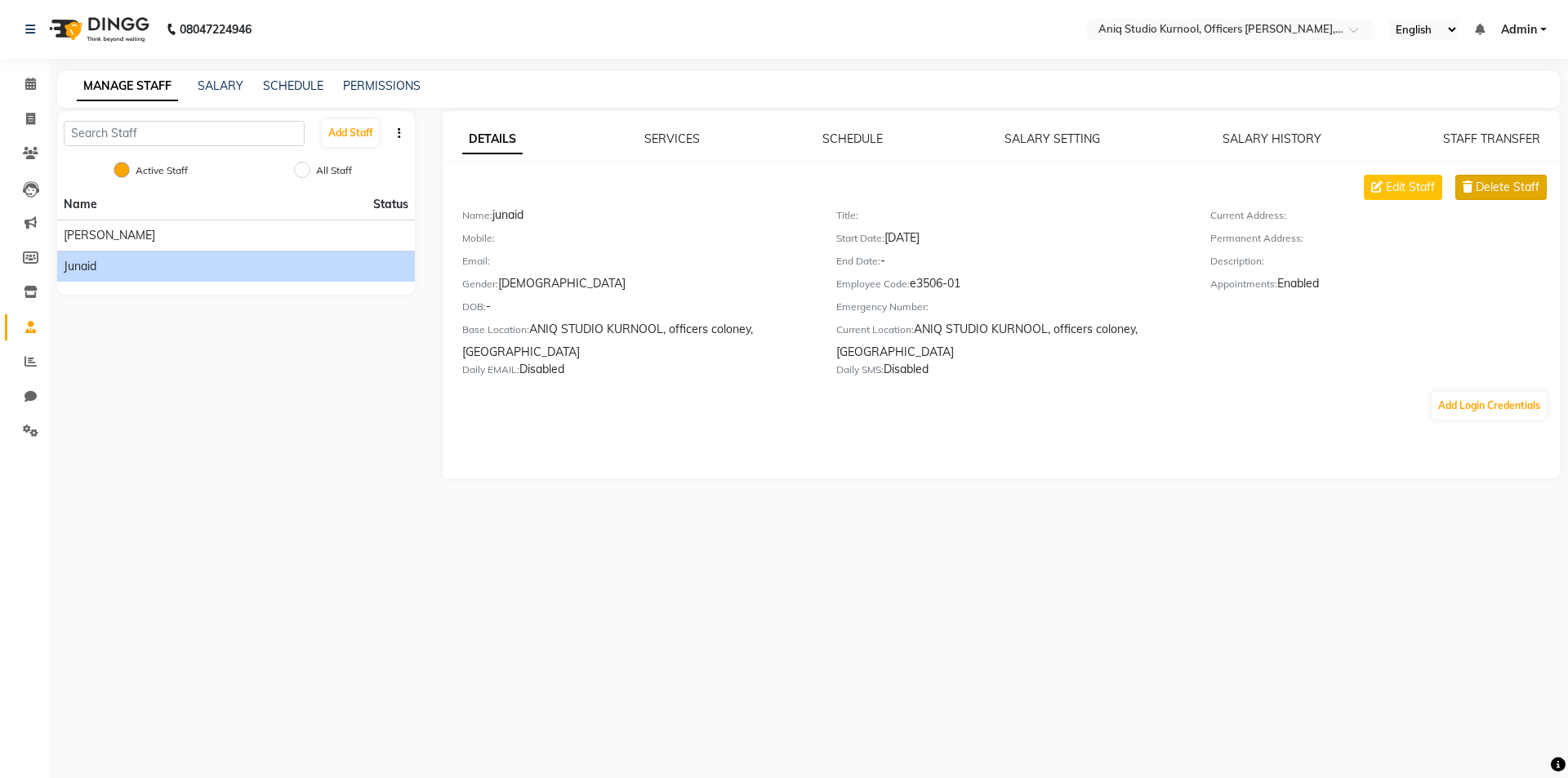
click at [1481, 192] on span "Delete Staff" at bounding box center [1507, 187] width 64 height 17
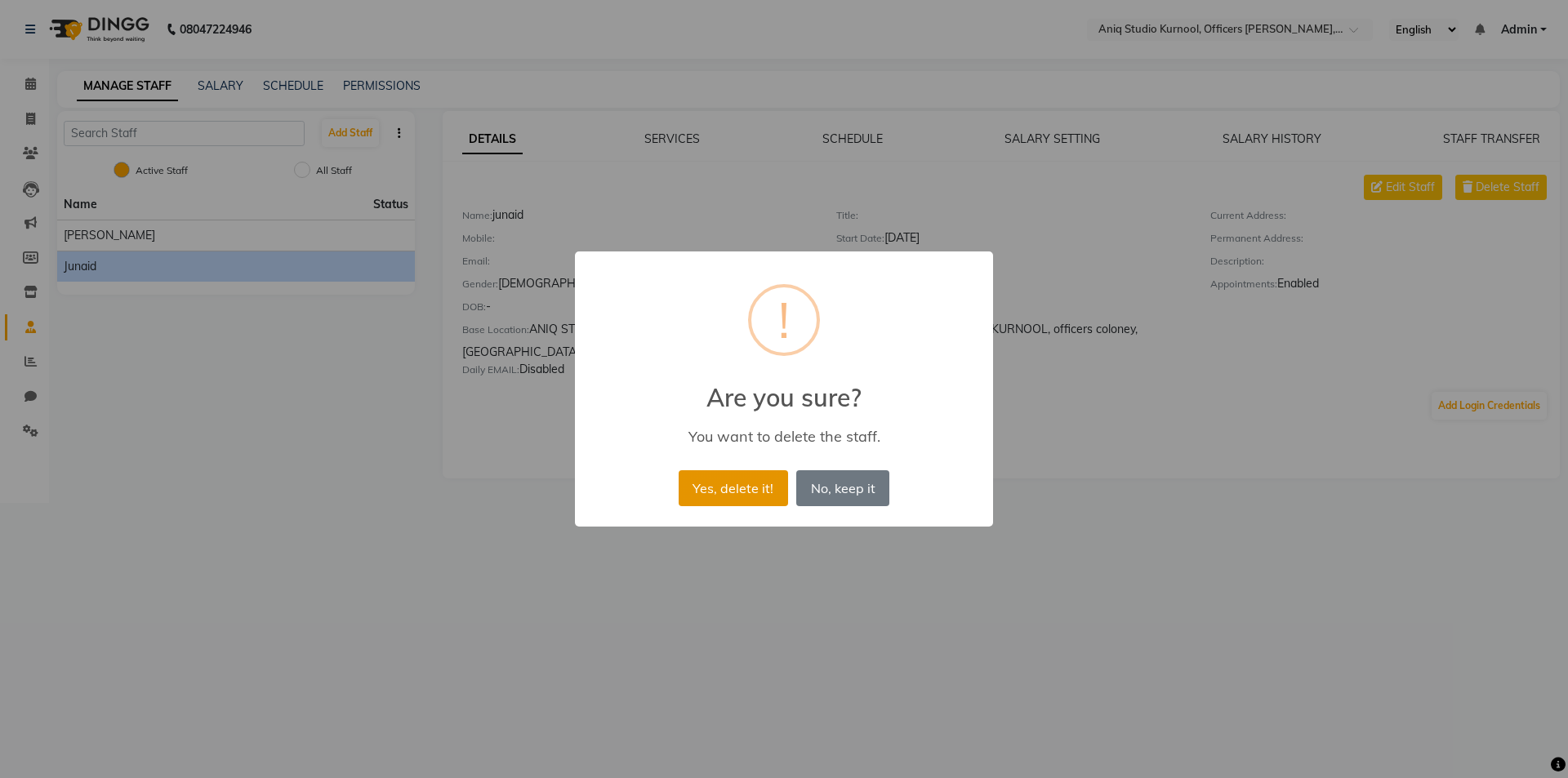
click at [706, 488] on button "Yes, delete it!" at bounding box center [732, 488] width 109 height 35
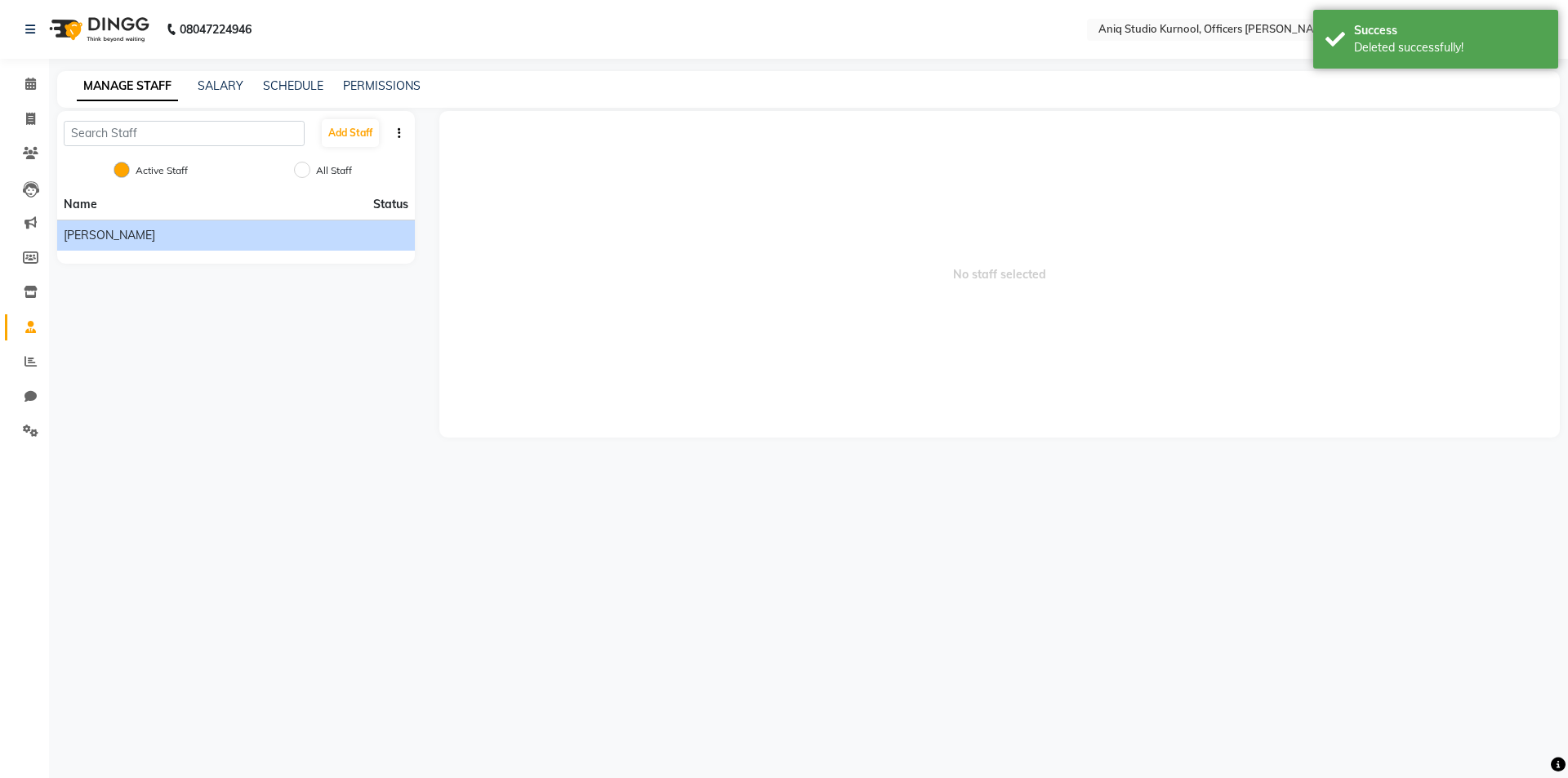
click at [97, 245] on li "[PERSON_NAME]" at bounding box center [235, 235] width 357 height 32
click at [147, 237] on div "[PERSON_NAME]" at bounding box center [236, 235] width 345 height 17
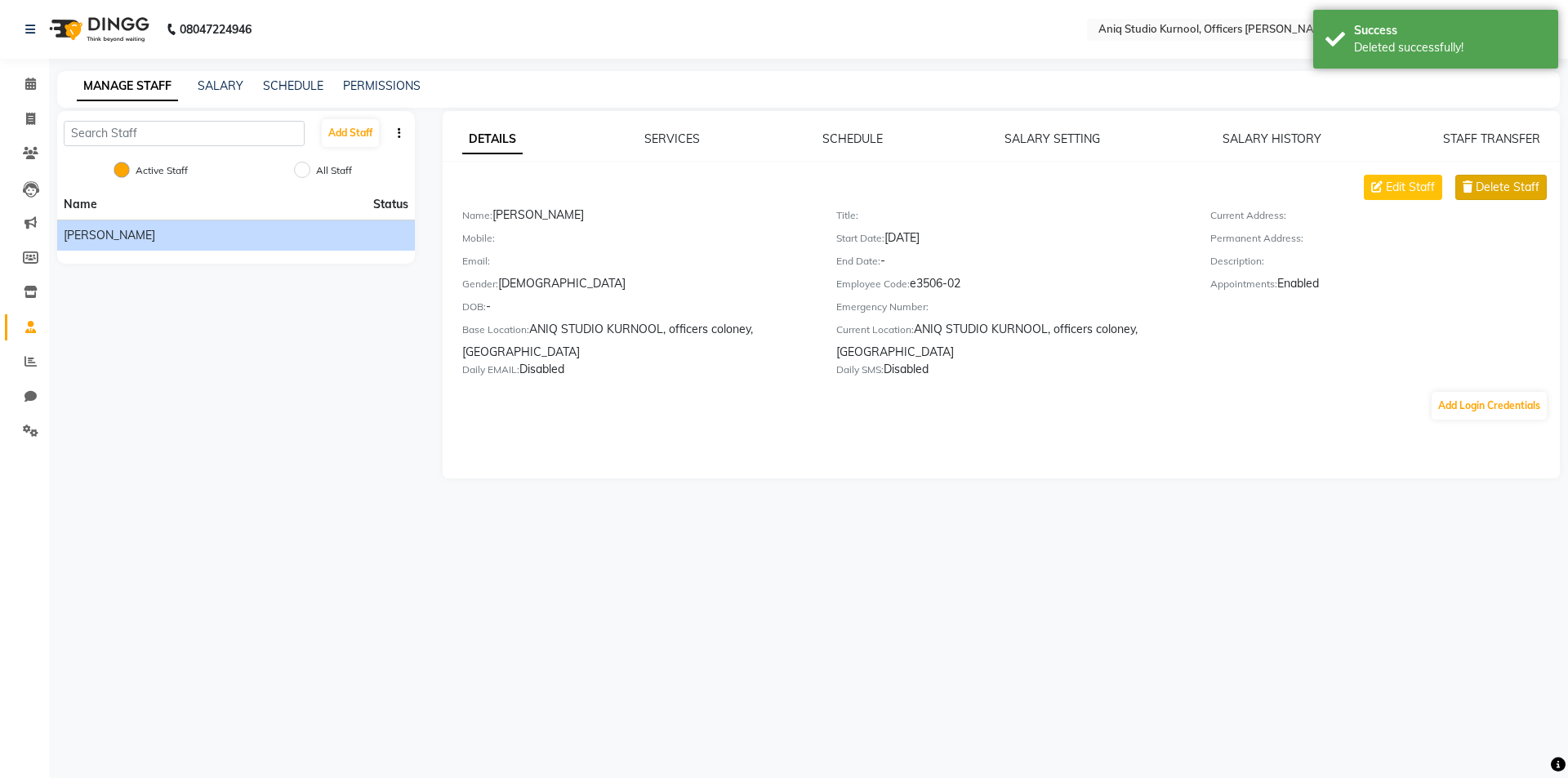
click at [1477, 190] on span "Delete Staff" at bounding box center [1507, 187] width 64 height 17
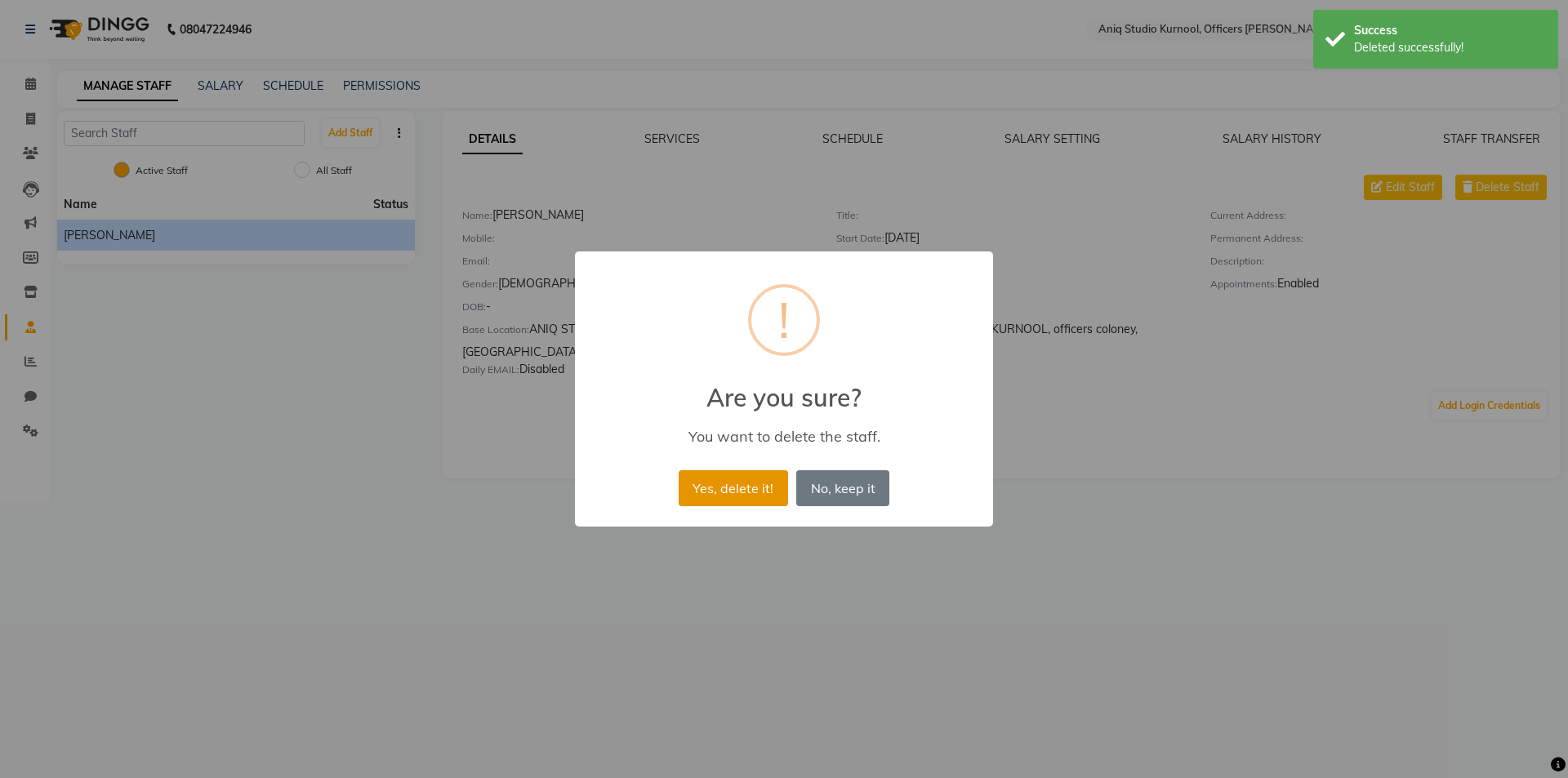
click at [727, 492] on button "Yes, delete it!" at bounding box center [732, 488] width 109 height 35
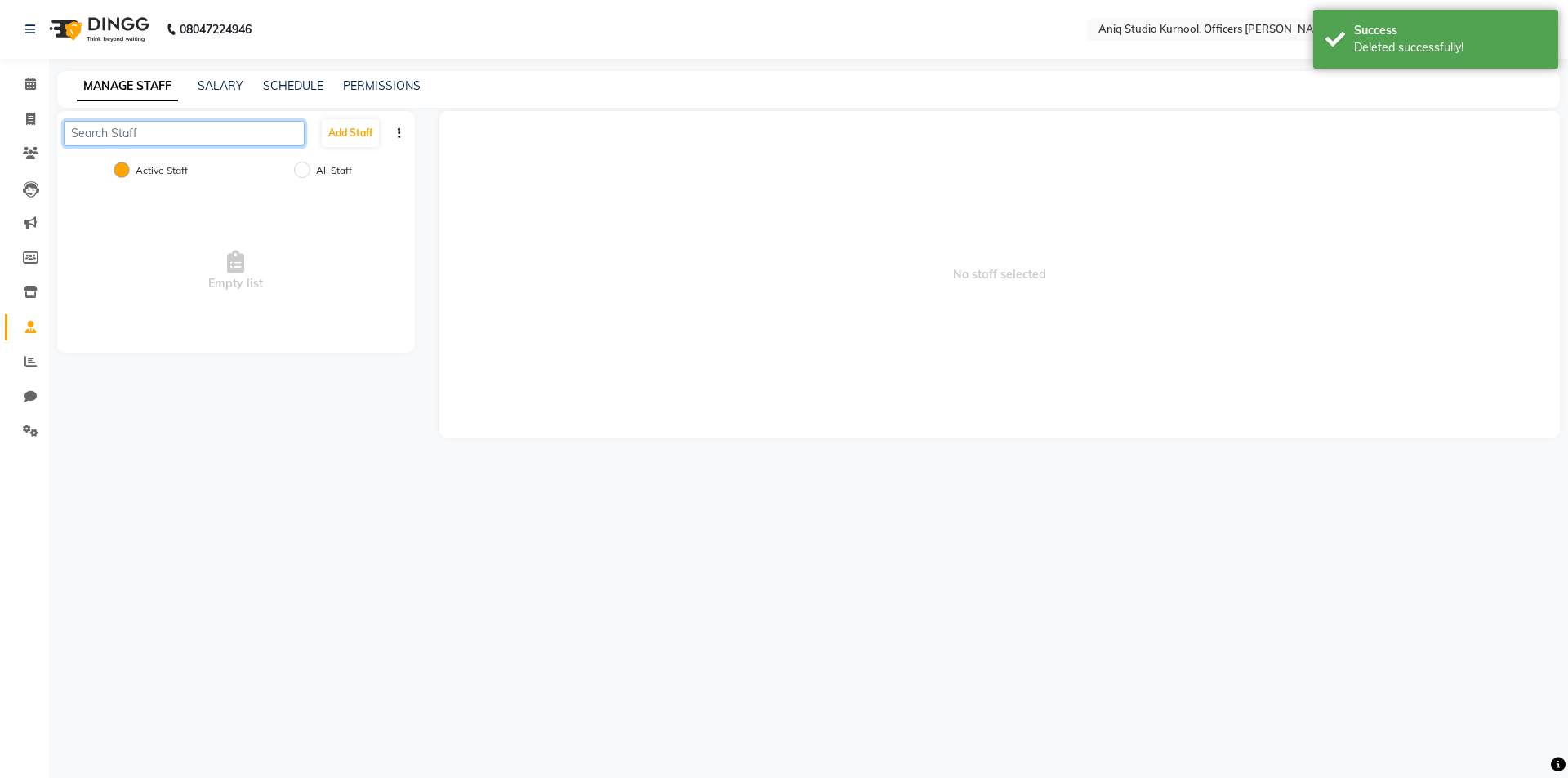
click at [228, 134] on input "text" at bounding box center [184, 134] width 241 height 26
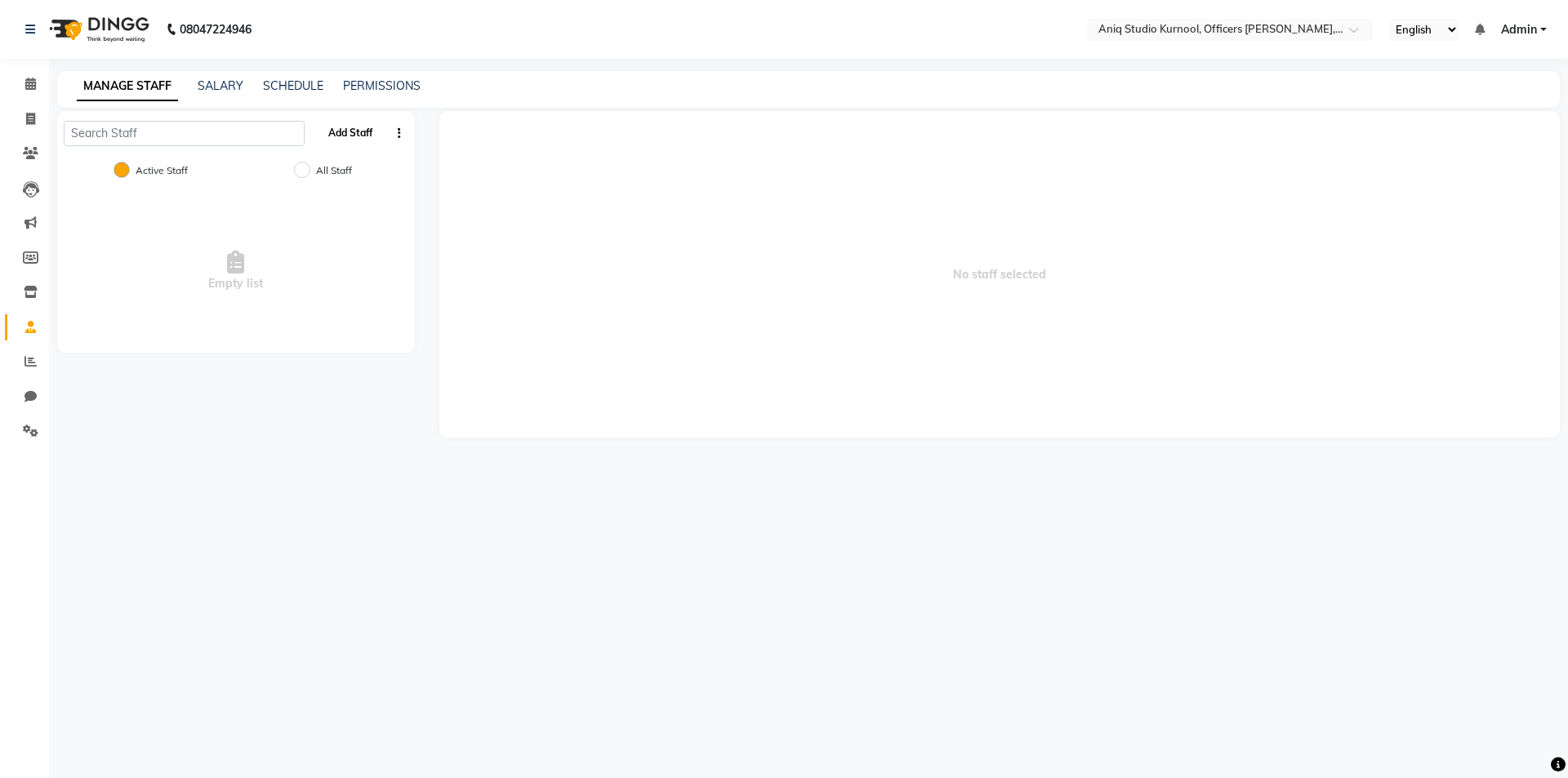
click at [358, 127] on button "Add Staff" at bounding box center [350, 133] width 57 height 28
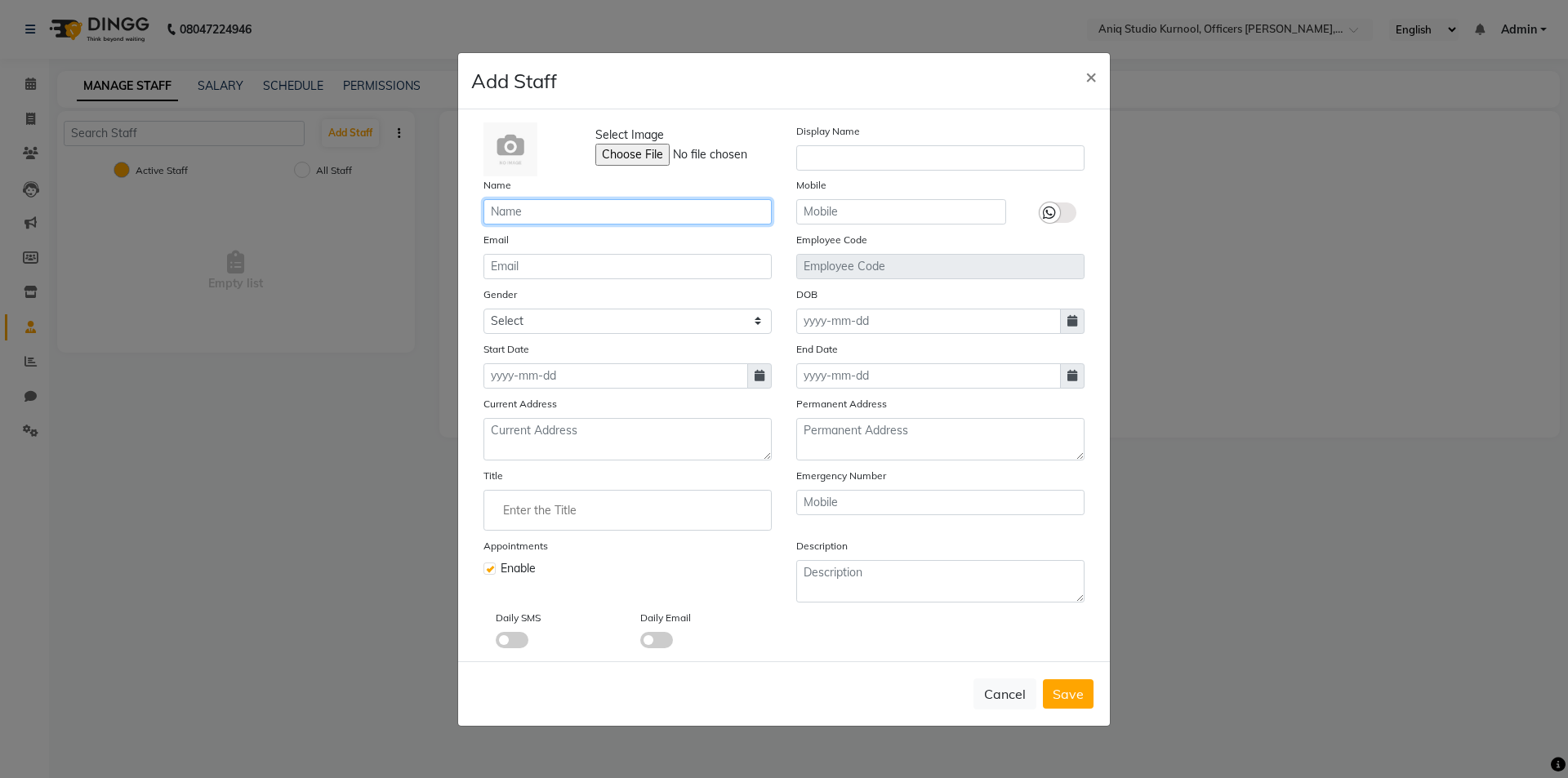
click at [563, 207] on input "text" at bounding box center [627, 212] width 288 height 26
click at [1088, 79] on span "×" at bounding box center [1091, 76] width 12 height 25
checkbox input "false"
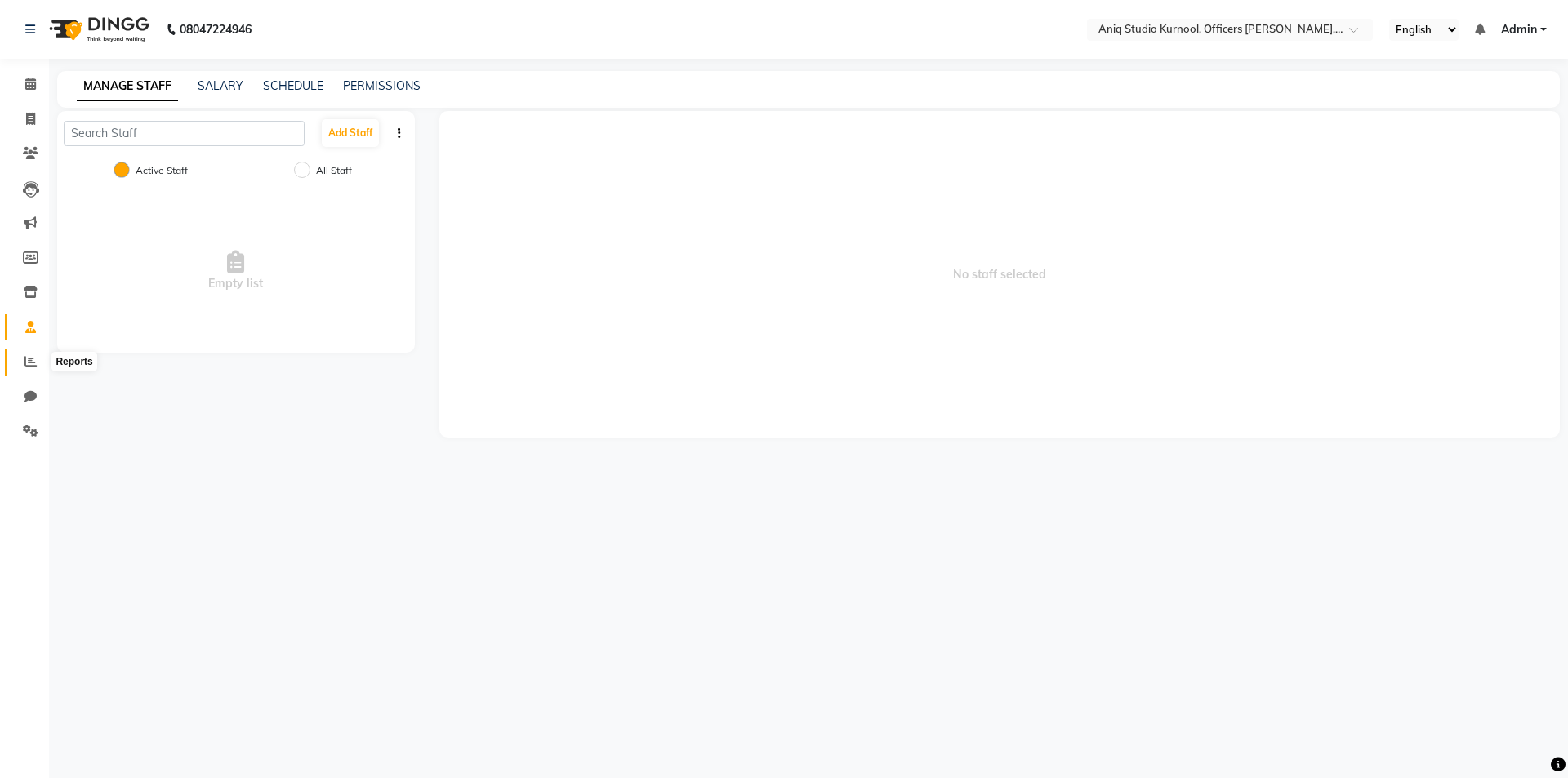
click at [31, 361] on icon at bounding box center [31, 361] width 12 height 12
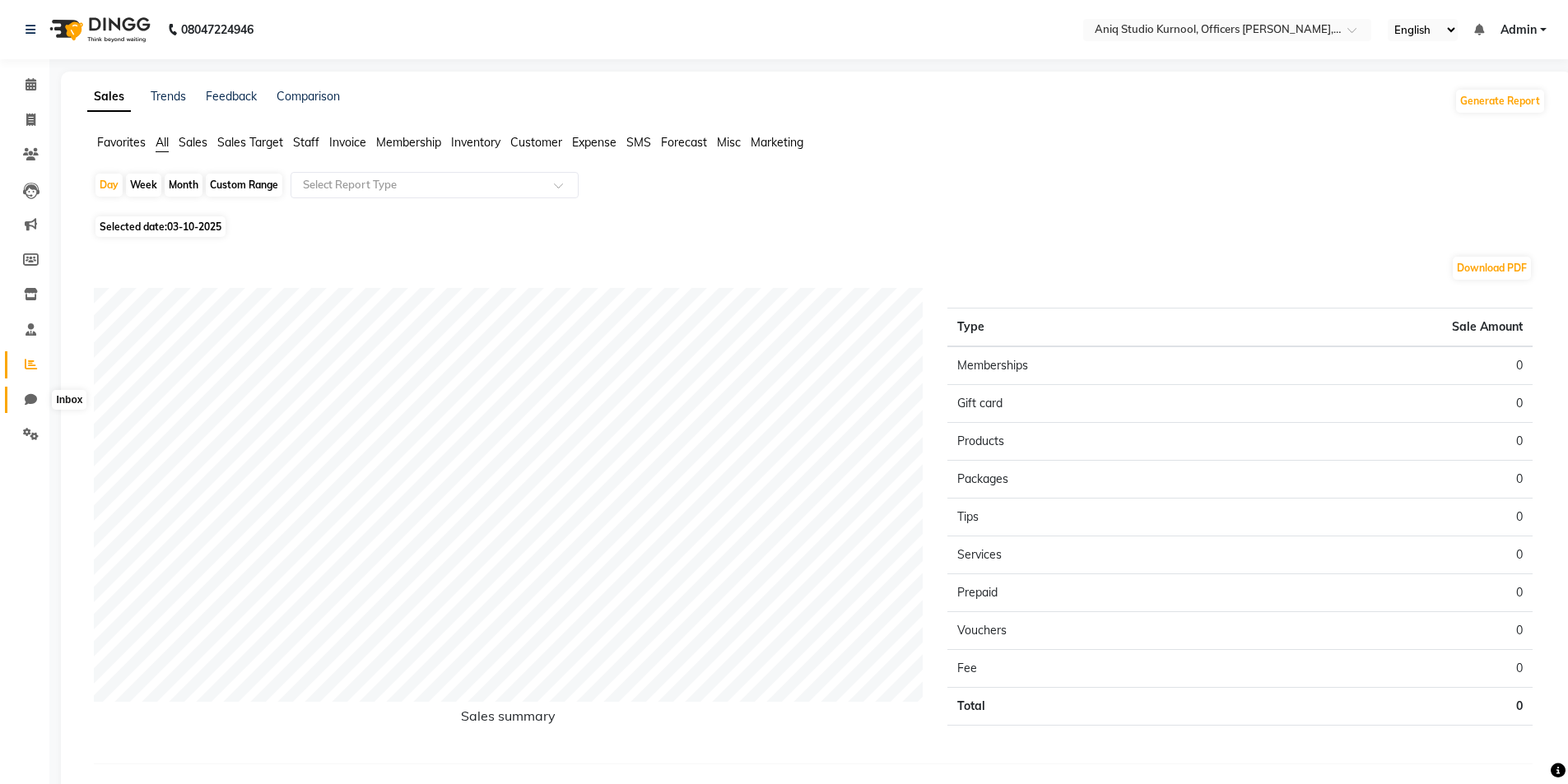
click at [30, 393] on icon at bounding box center [31, 399] width 12 height 12
select select "100"
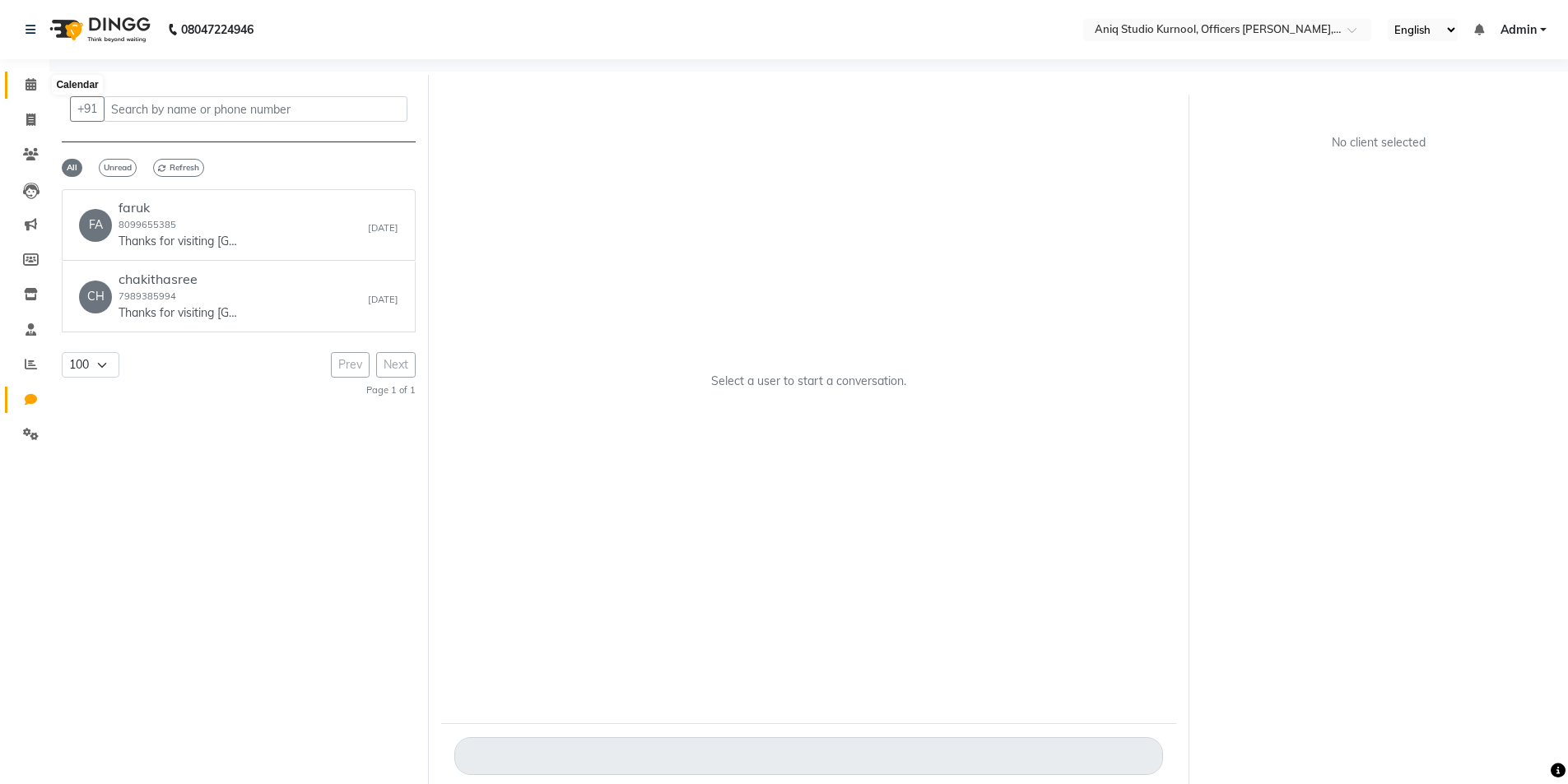
click at [32, 81] on icon at bounding box center [31, 84] width 11 height 12
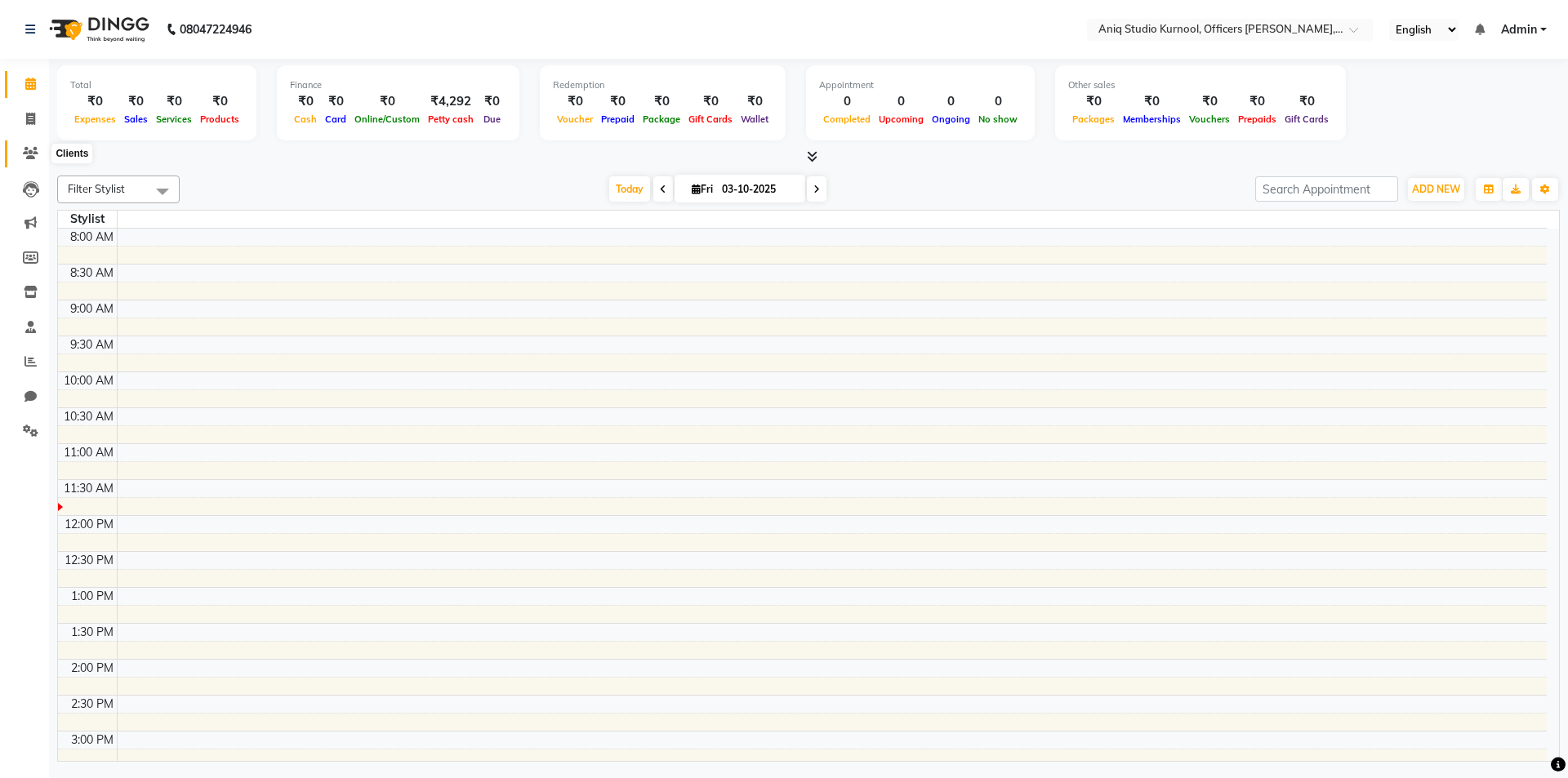
click at [17, 161] on span at bounding box center [31, 154] width 29 height 19
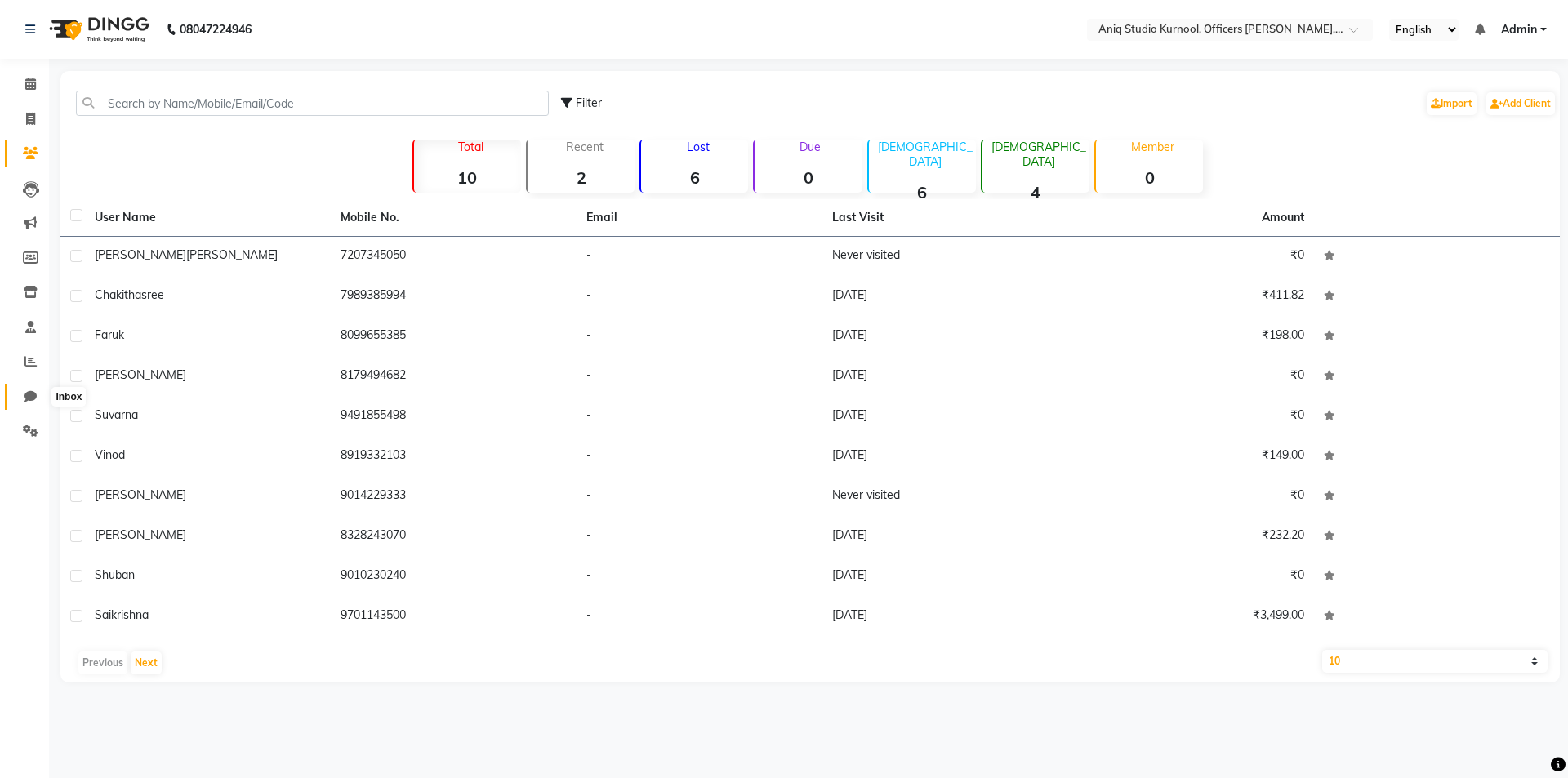
click at [30, 404] on span at bounding box center [31, 397] width 29 height 19
select select "100"
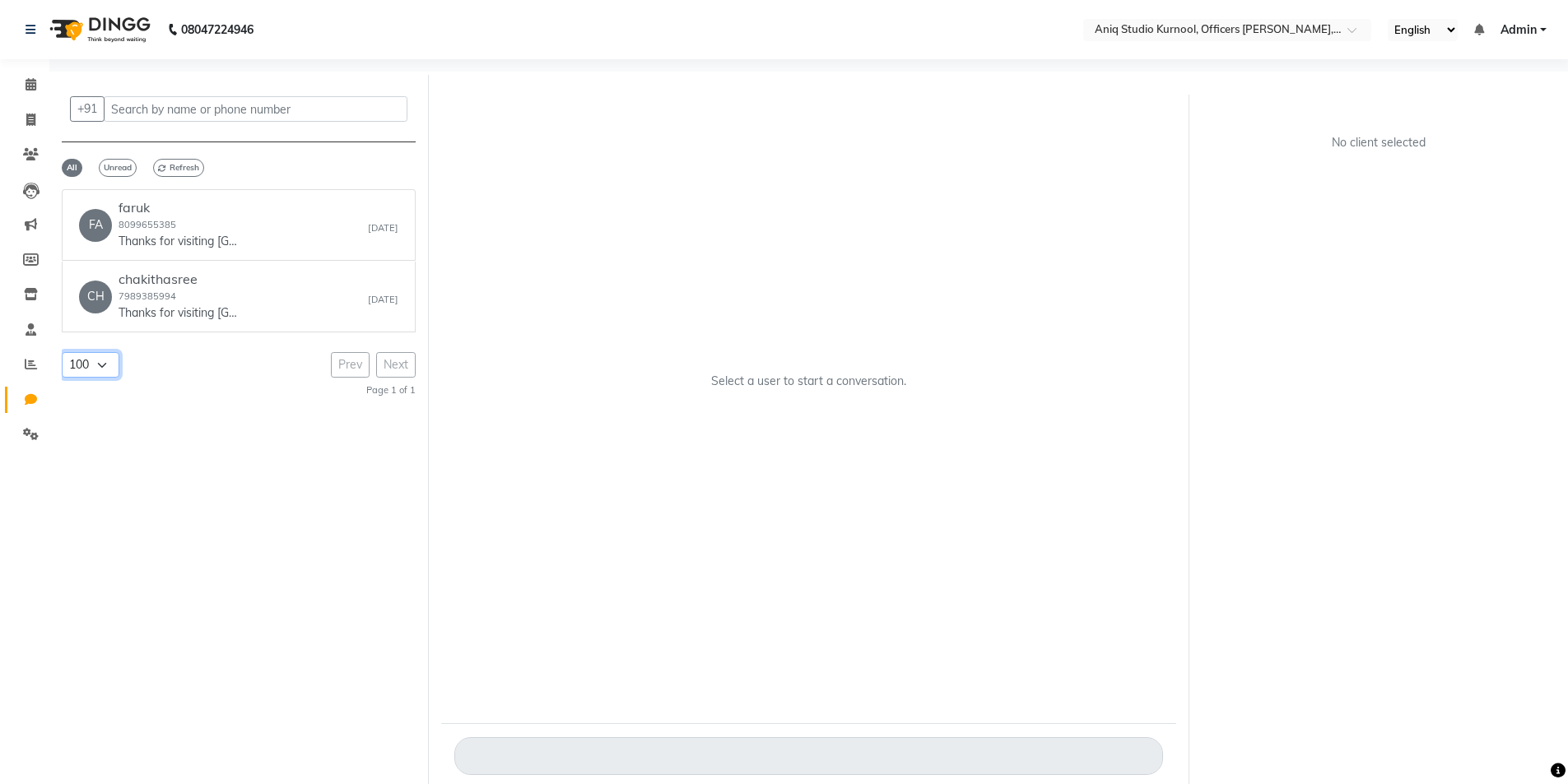
click at [110, 369] on select "50 100 150 200" at bounding box center [90, 365] width 58 height 26
click at [151, 439] on div "FA faruk 8099655385 Thanks for visiting [GEOGRAPHIC_DATA]. Your bill amount is …" at bounding box center [238, 478] width 354 height 578
click at [22, 118] on span at bounding box center [31, 120] width 29 height 19
select select "7907"
select select "service"
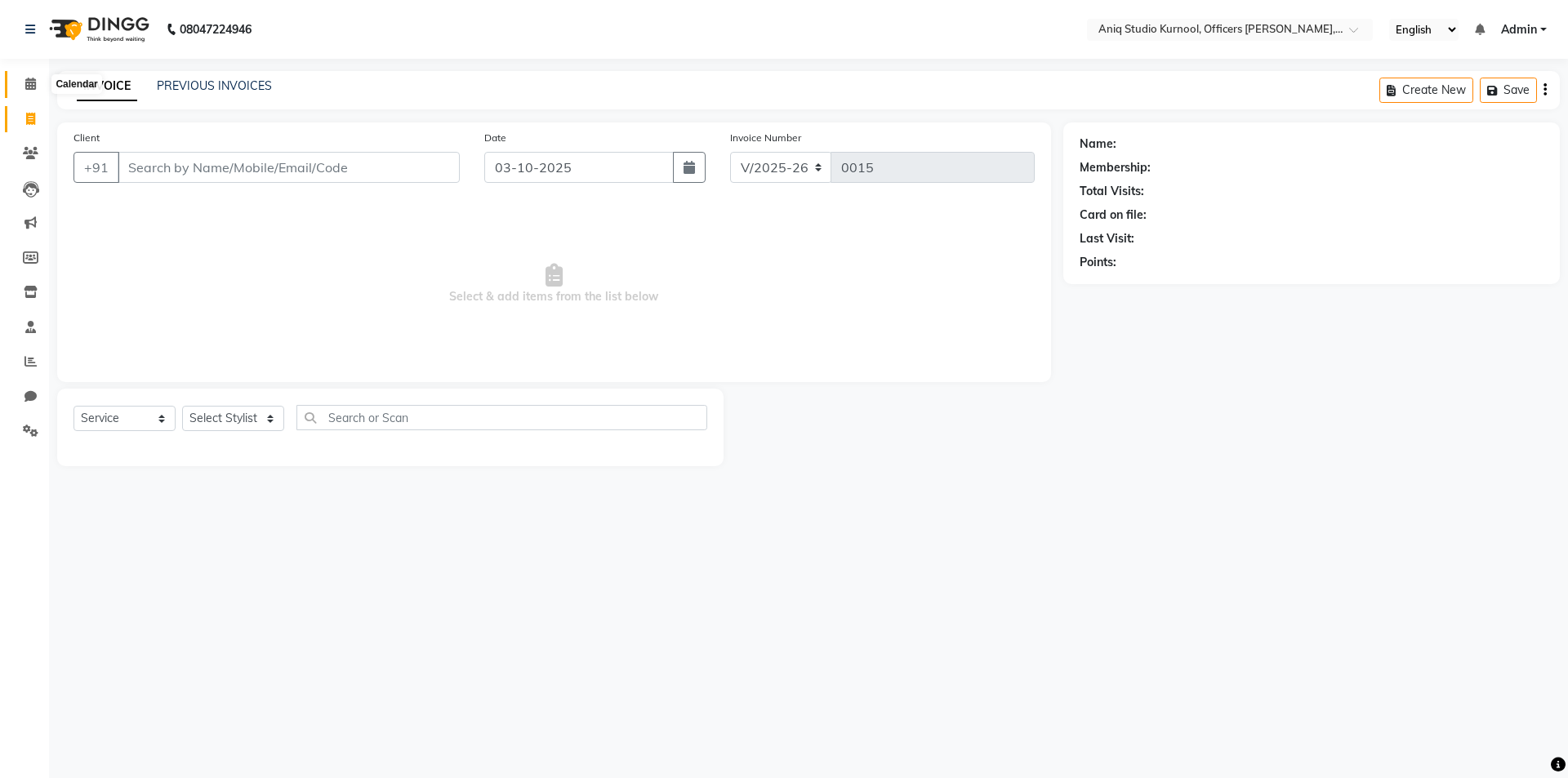
click at [33, 84] on icon at bounding box center [31, 84] width 11 height 12
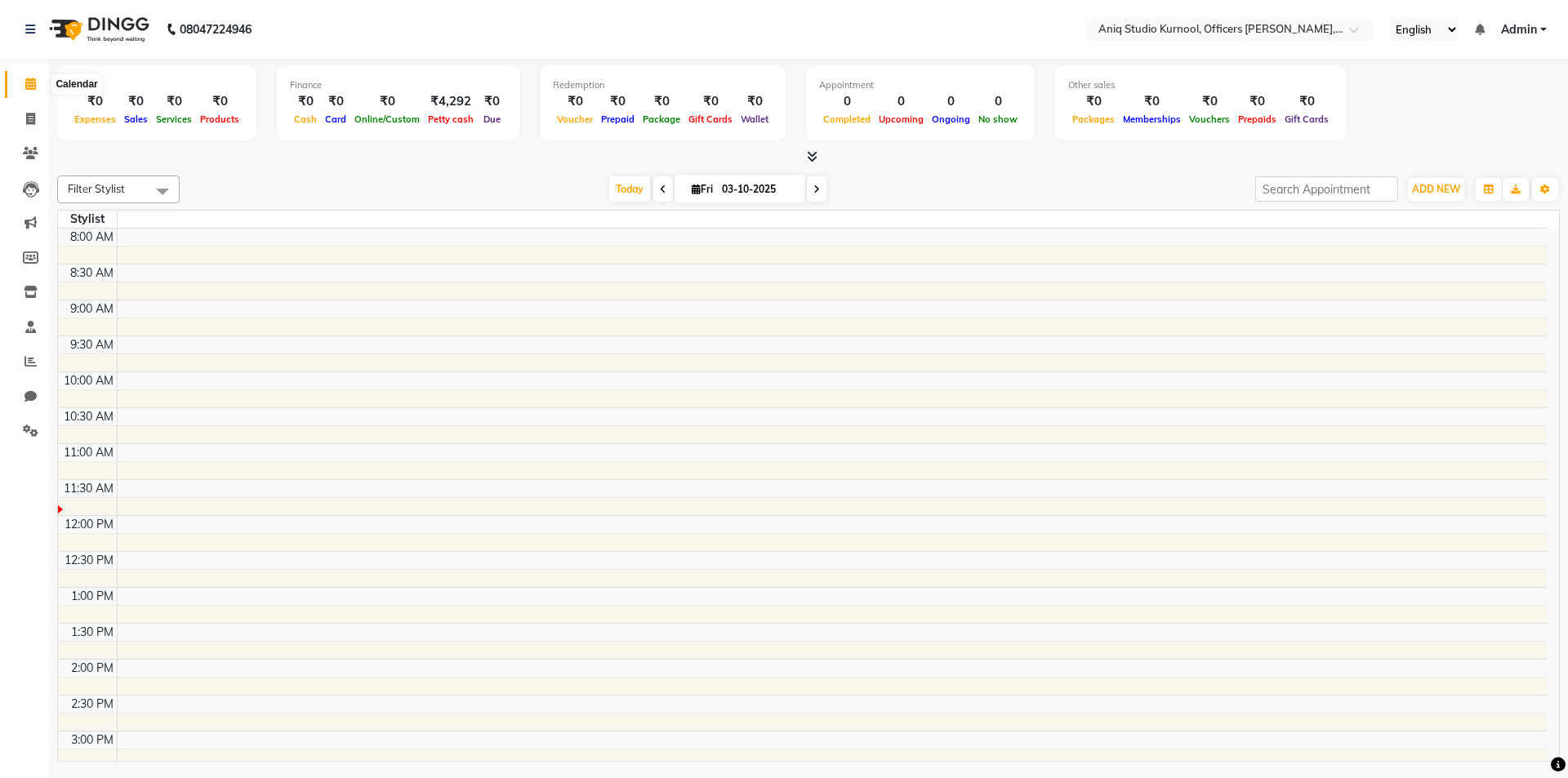
click at [31, 79] on icon at bounding box center [31, 84] width 11 height 12
click at [27, 328] on icon at bounding box center [31, 327] width 11 height 12
